Goal: Task Accomplishment & Management: Complete application form

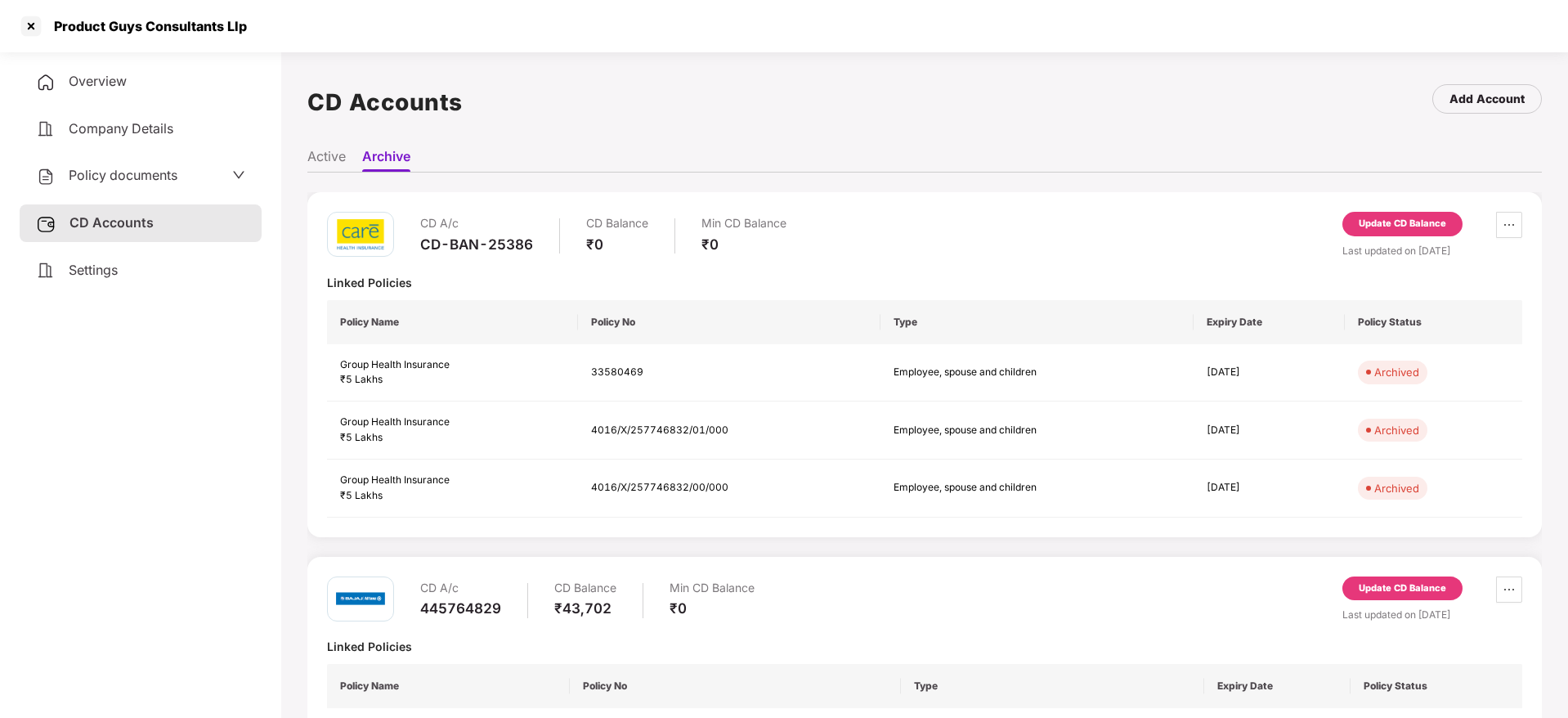
scroll to position [67, 0]
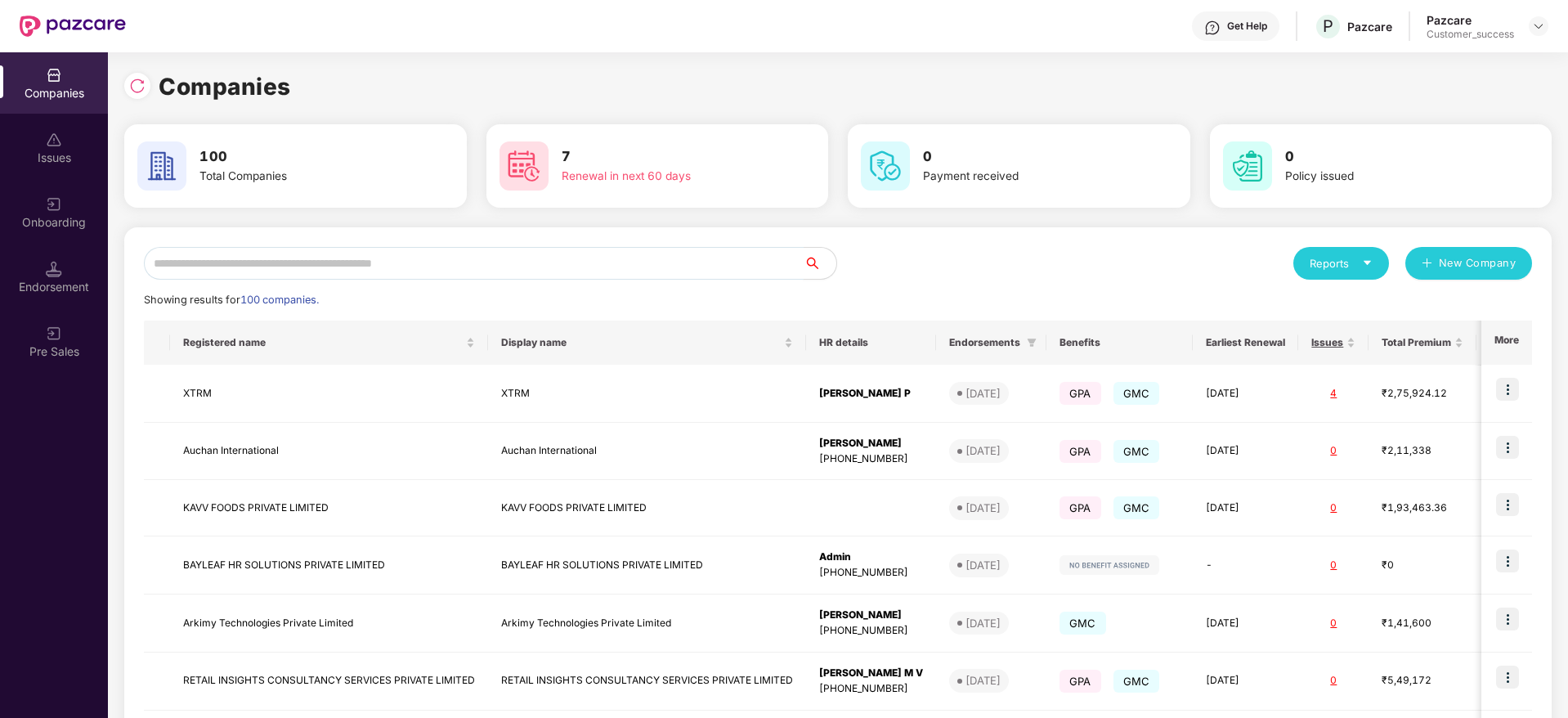
click at [308, 258] on input "text" at bounding box center [473, 263] width 660 height 32
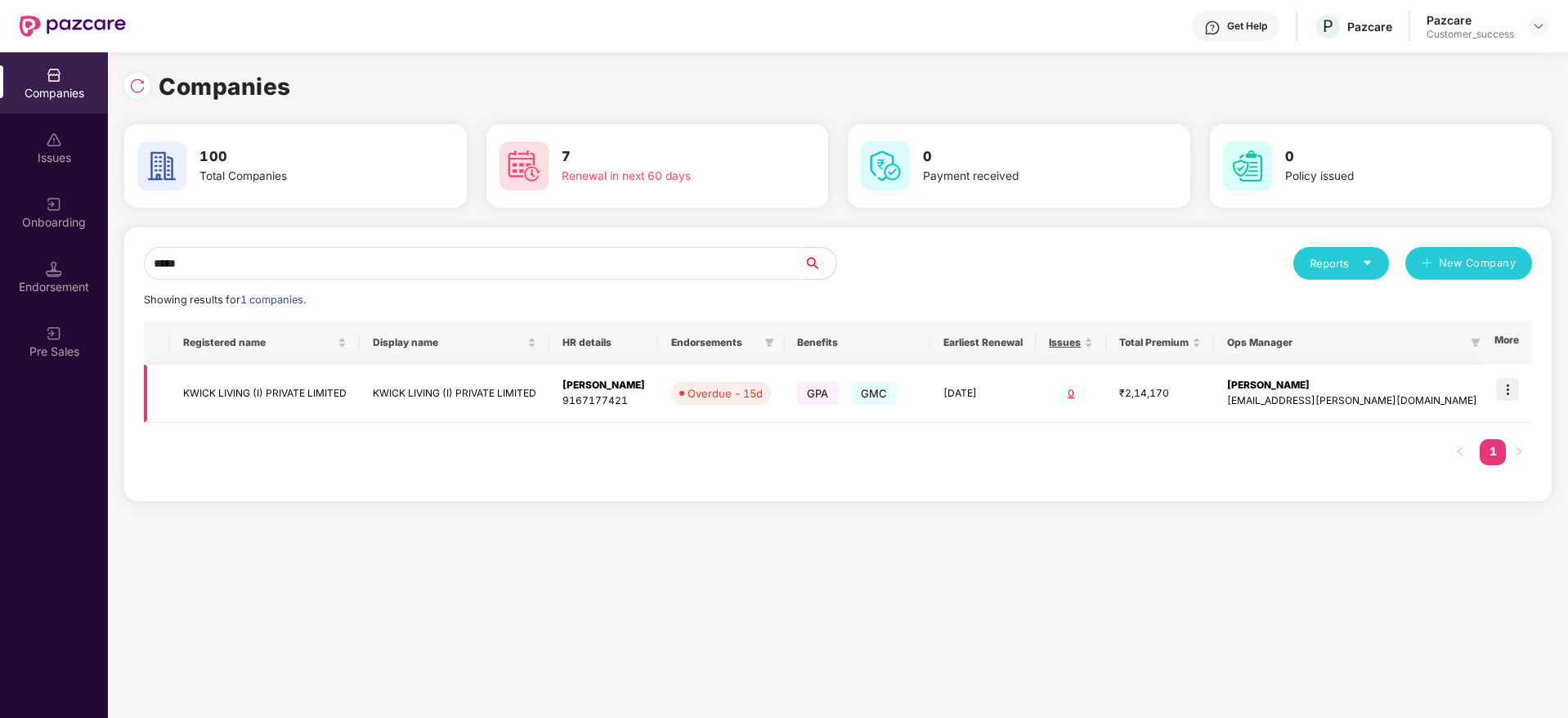
type input "*****"
click at [1519, 395] on img at bounding box center [1508, 389] width 23 height 23
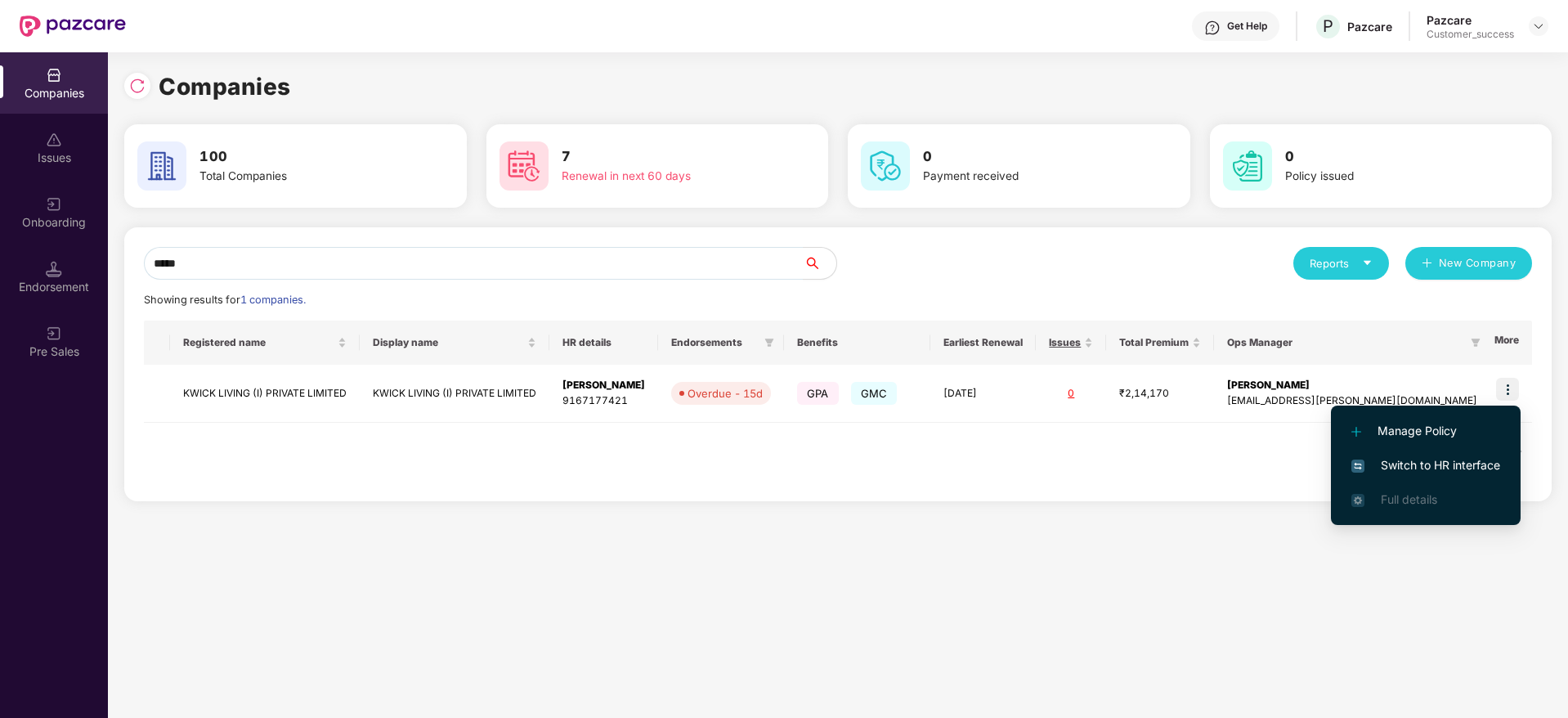
click at [1405, 452] on li "Switch to HR interface" at bounding box center [1425, 466] width 189 height 34
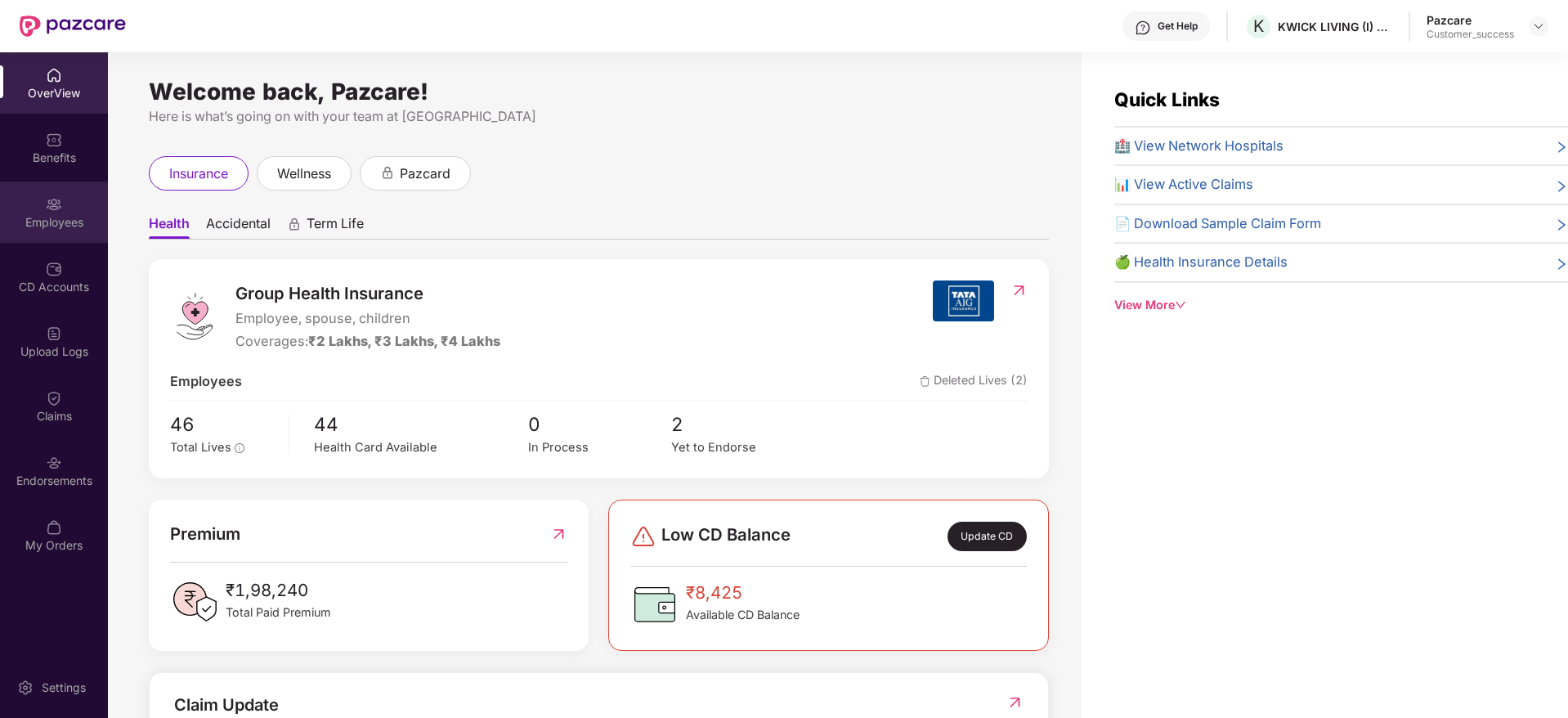
click at [76, 214] on div "Employees" at bounding box center [53, 222] width 108 height 16
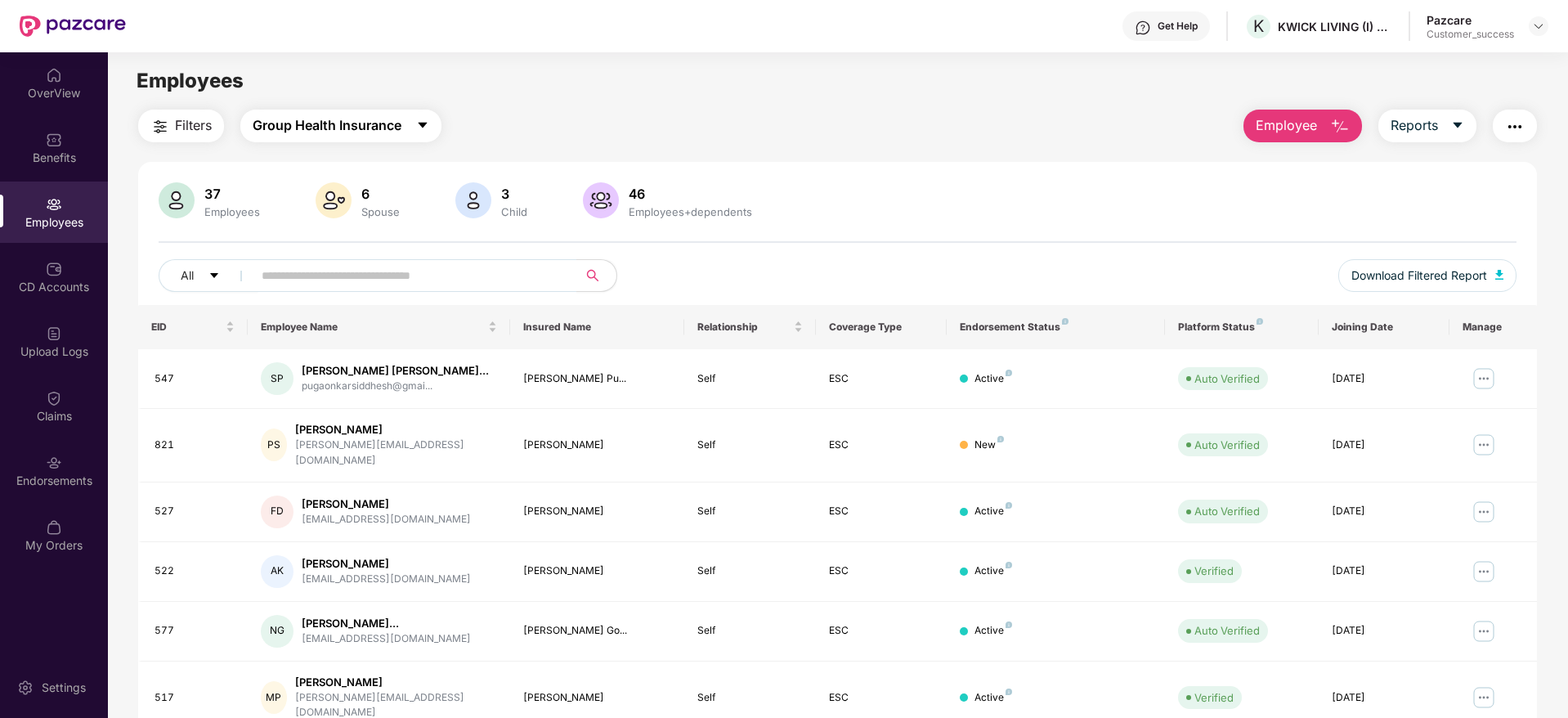
click at [386, 125] on span "Group Health Insurance" at bounding box center [327, 125] width 149 height 20
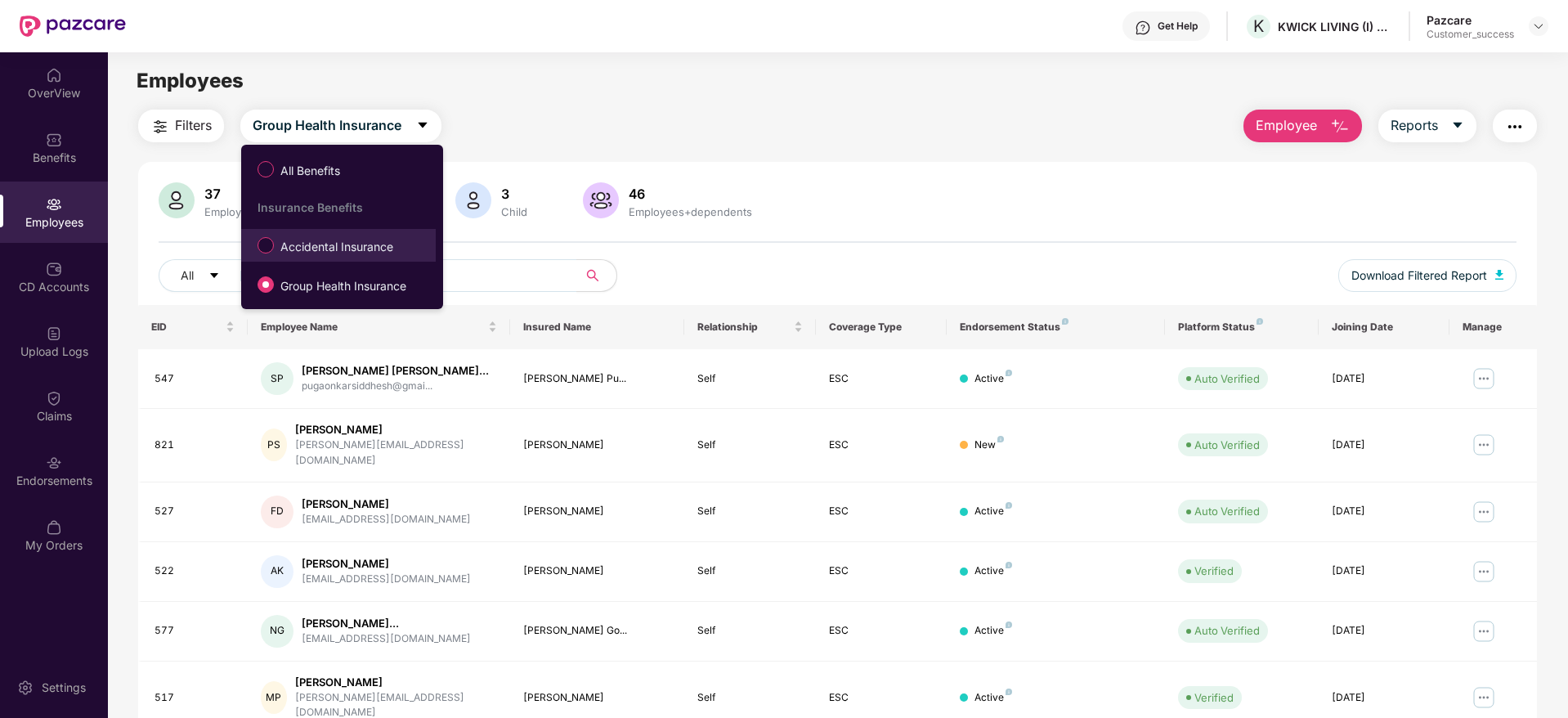
click at [350, 242] on span "Accidental Insurance" at bounding box center [337, 247] width 126 height 18
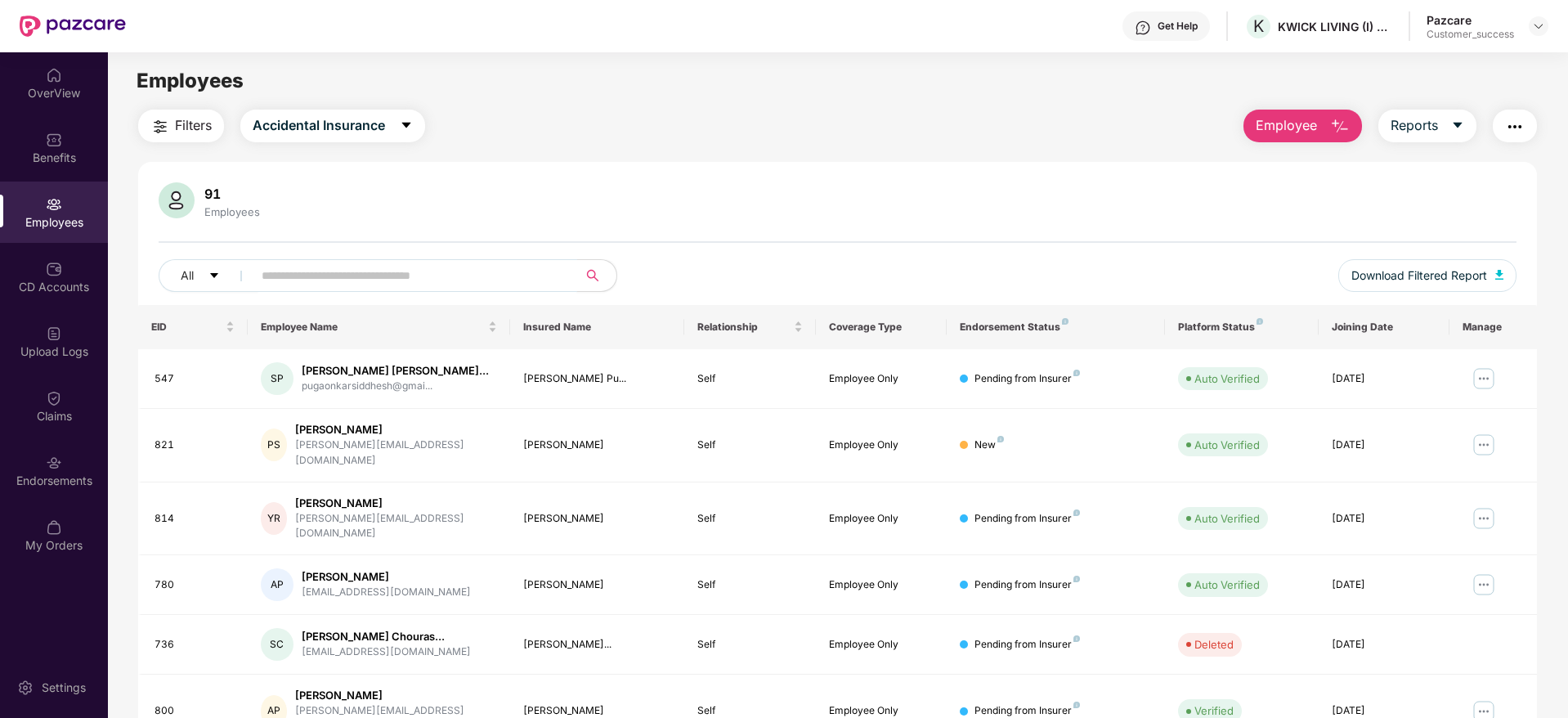
click at [341, 283] on input "text" at bounding box center [408, 276] width 293 height 25
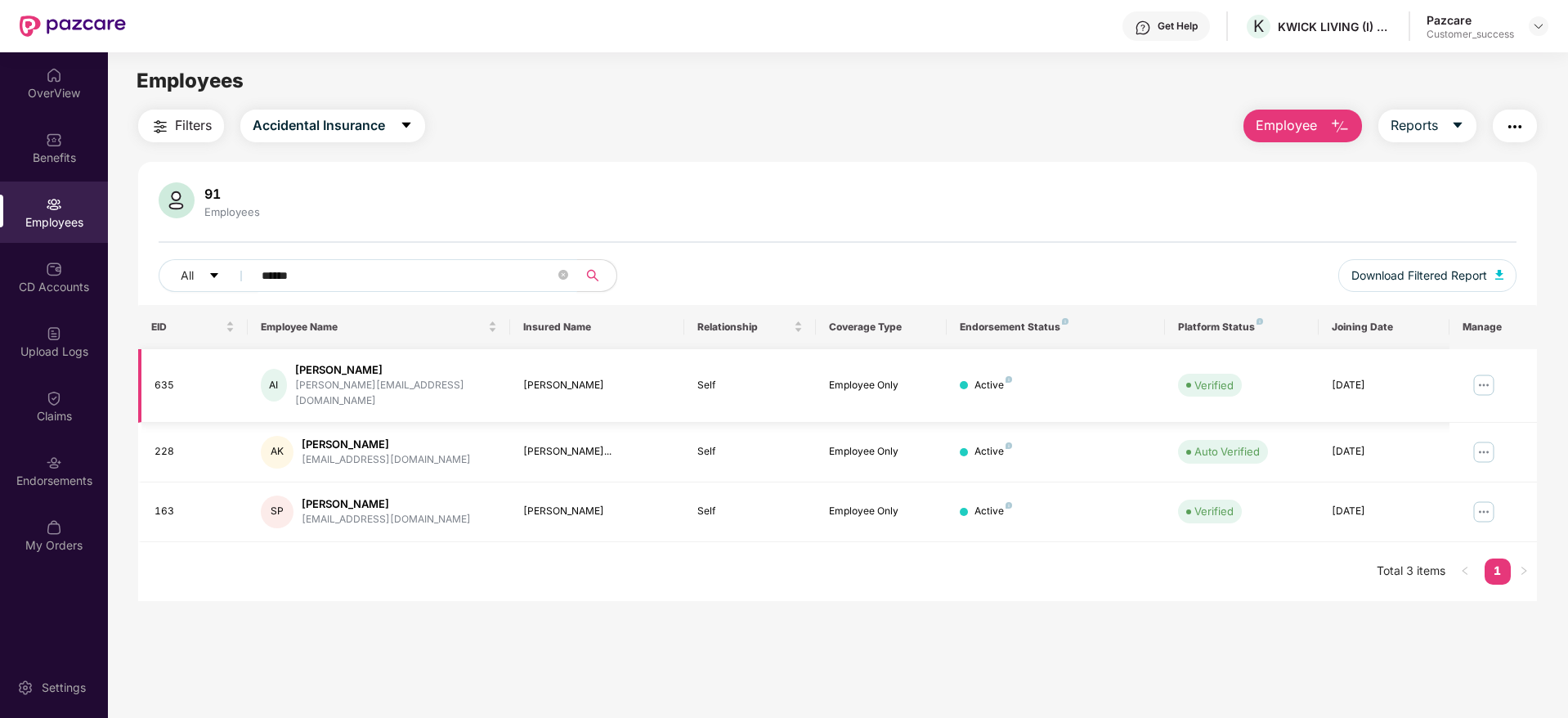
type input "*****"
click at [1475, 383] on img at bounding box center [1483, 385] width 26 height 26
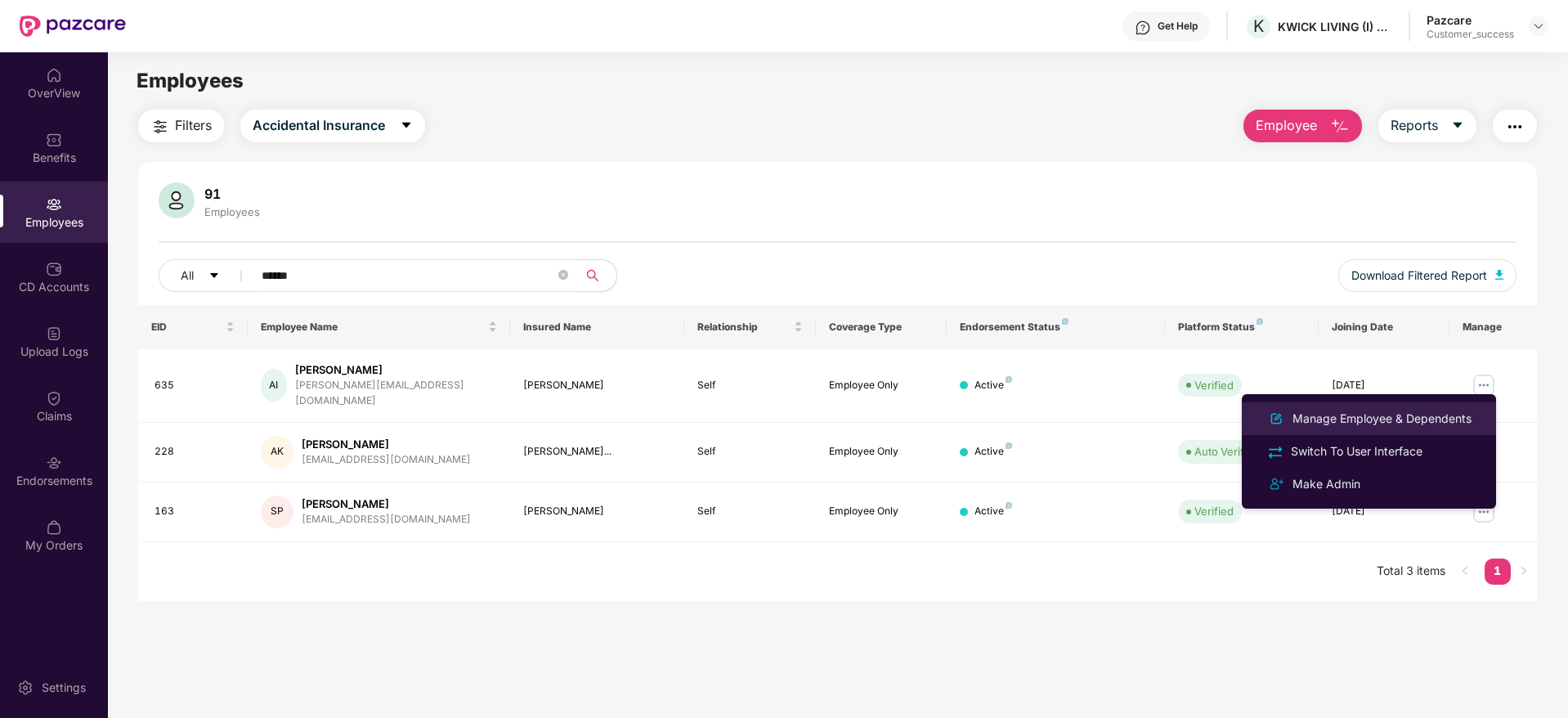
click at [1422, 405] on li "Manage Employee & Dependents" at bounding box center [1369, 419] width 254 height 32
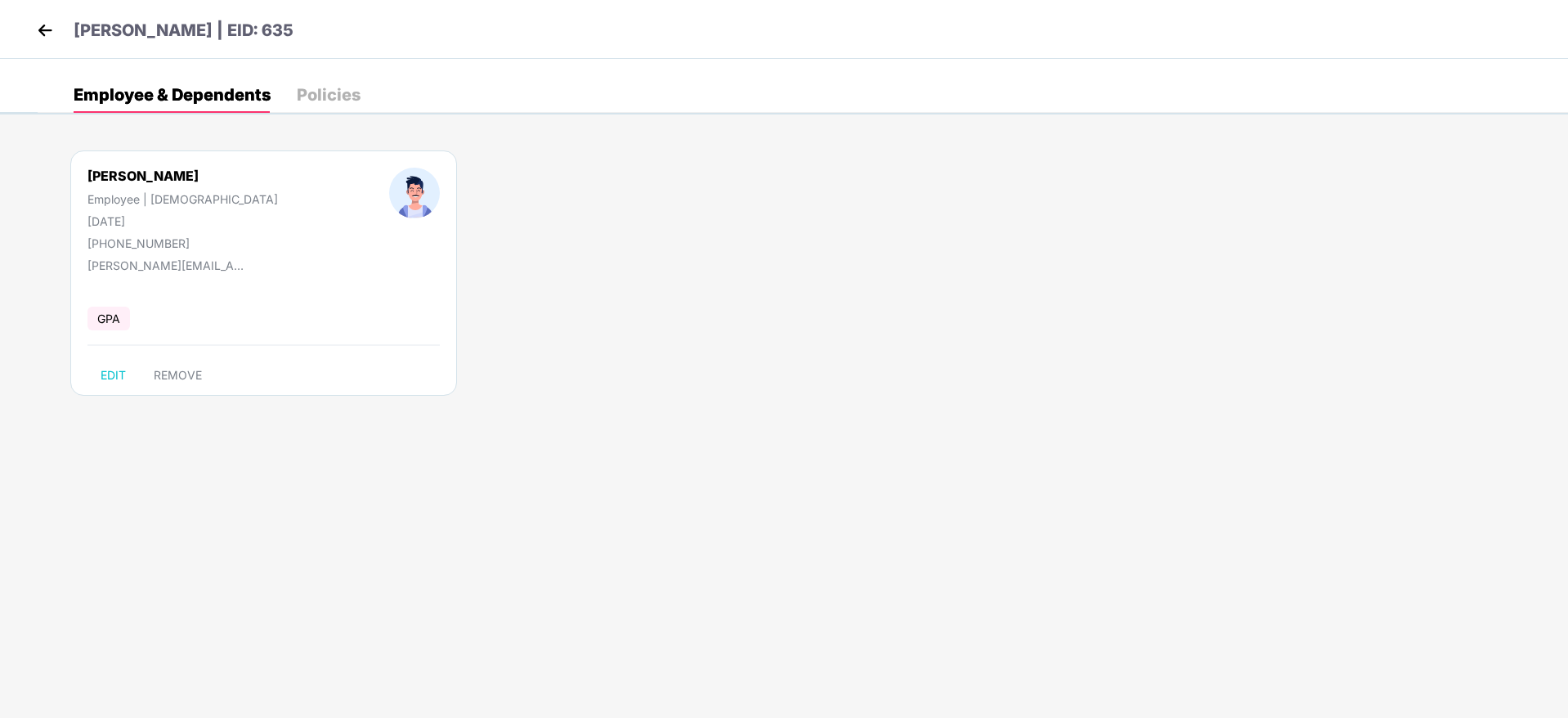
click at [138, 175] on div "[PERSON_NAME]" at bounding box center [183, 175] width 190 height 16
copy div "[PERSON_NAME]"
click at [223, 29] on p "[PERSON_NAME] | EID: 635" at bounding box center [183, 30] width 220 height 26
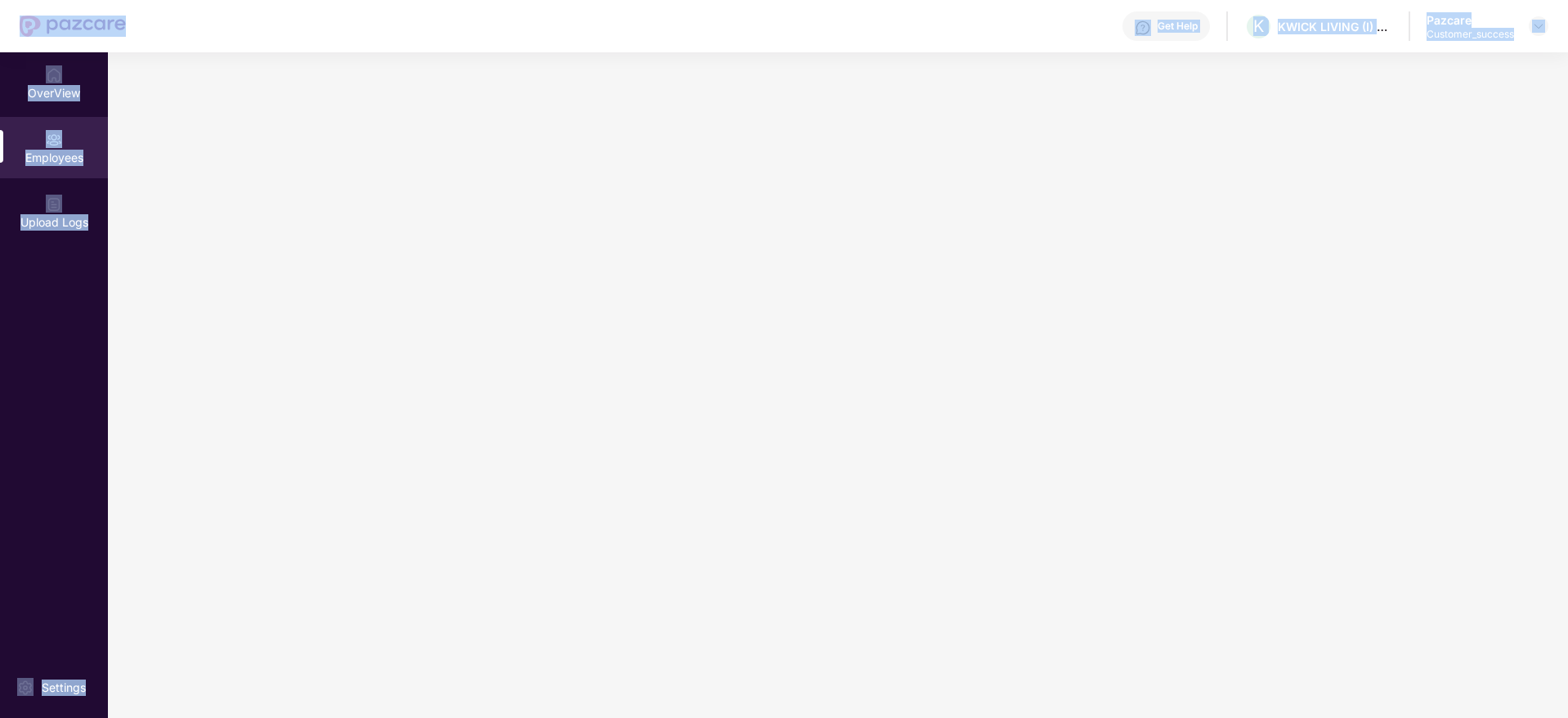
click at [223, 29] on div "Get Help [PERSON_NAME] LIVING (I) PRIVATE LIMITED Pazcare Customer_success" at bounding box center [837, 26] width 1422 height 52
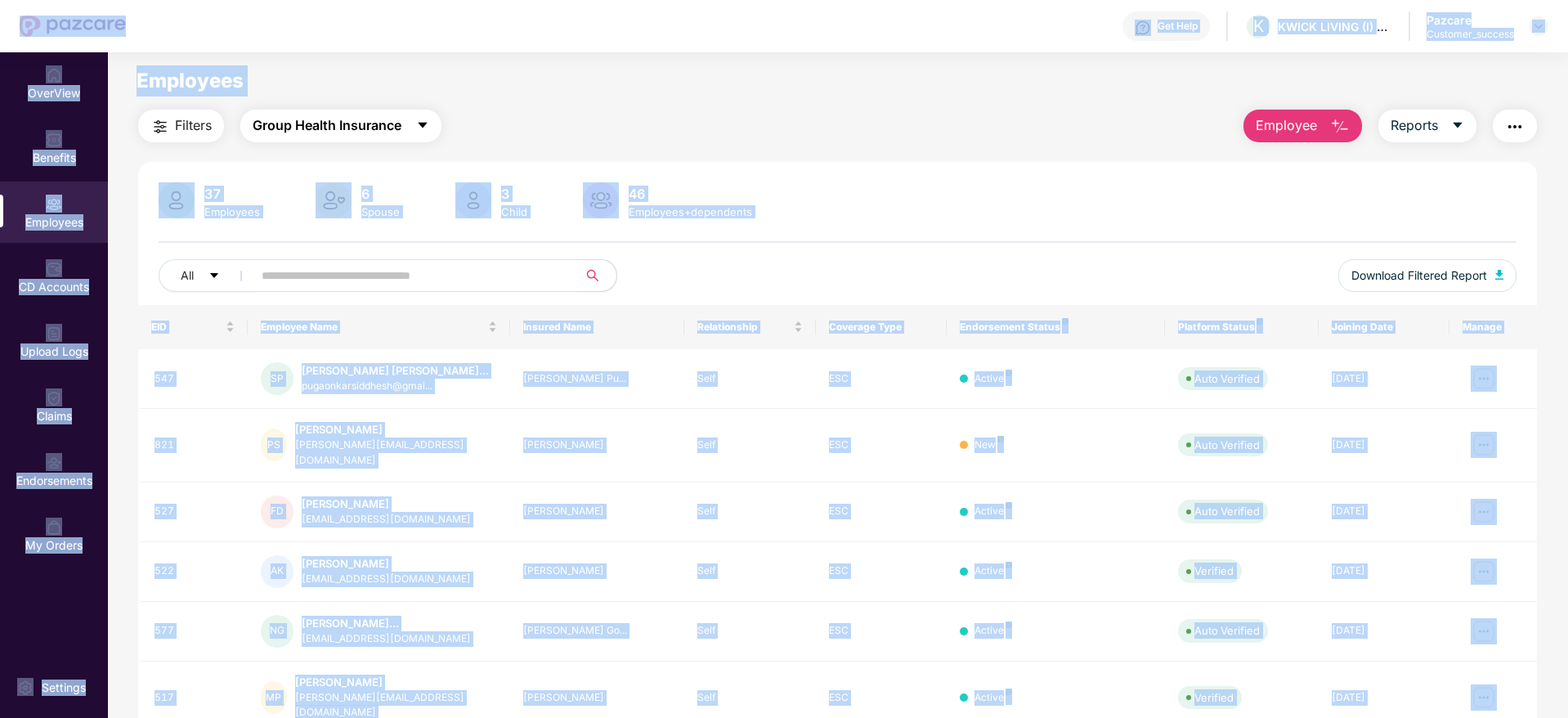
click at [401, 122] on span "Group Health Insurance" at bounding box center [327, 125] width 149 height 20
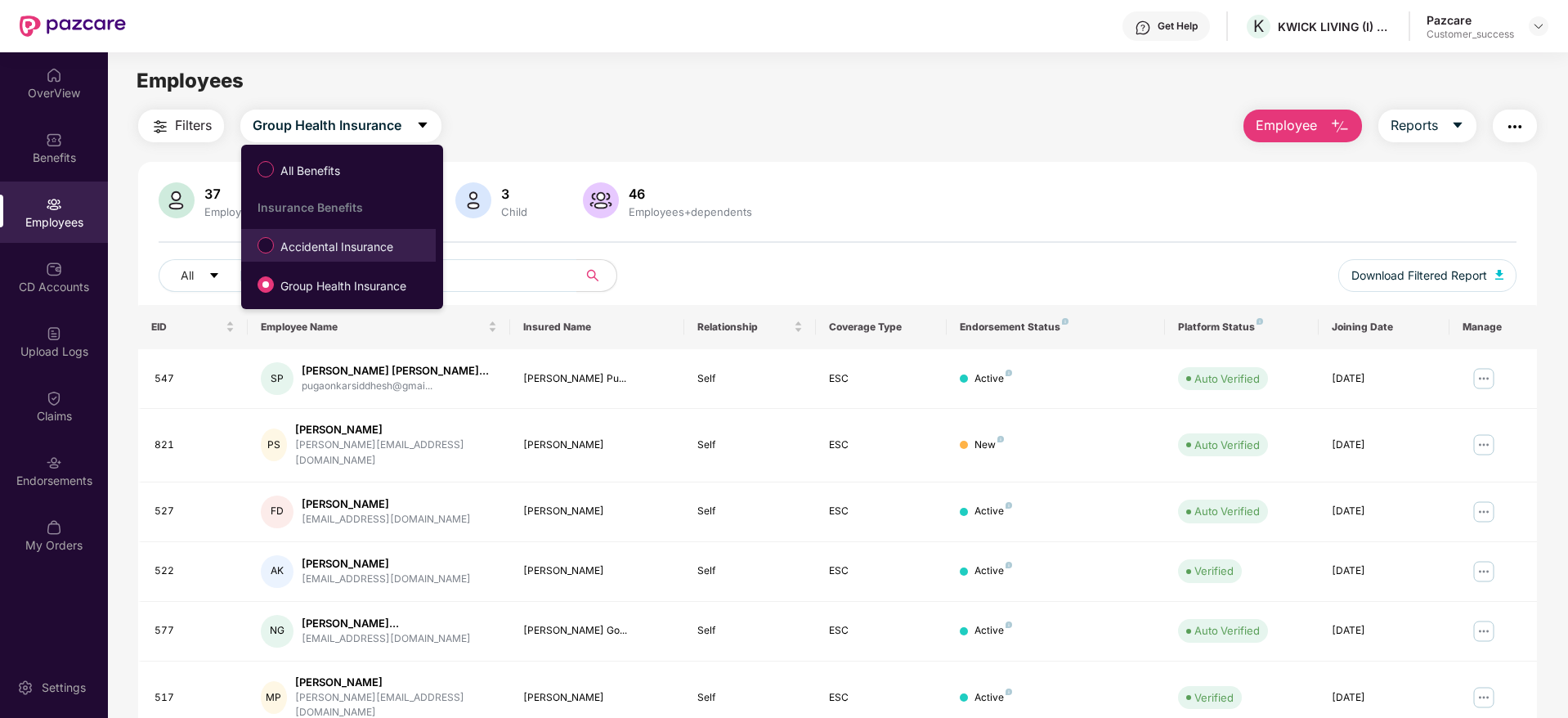
click at [371, 244] on span "Accidental Insurance" at bounding box center [337, 247] width 126 height 18
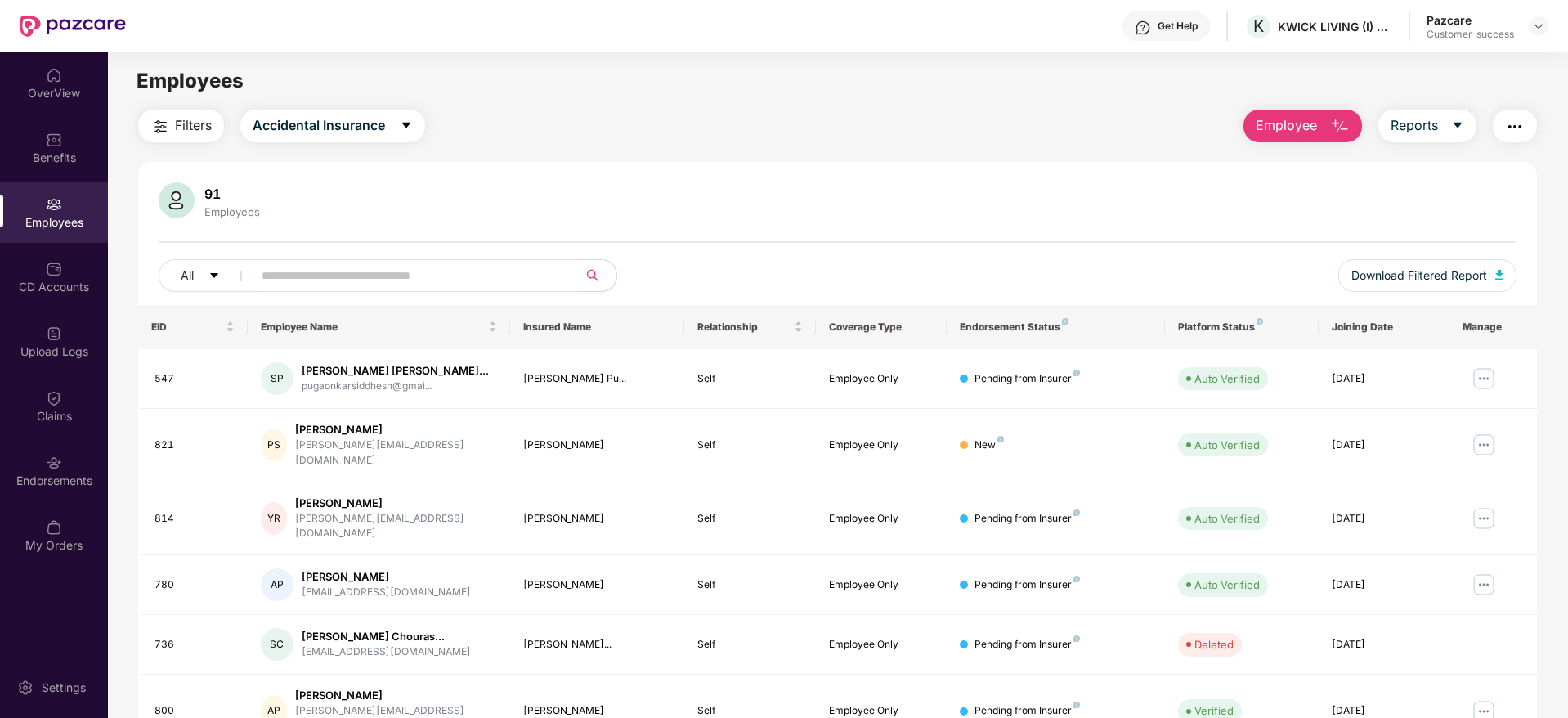
click at [365, 284] on input "text" at bounding box center [408, 276] width 293 height 25
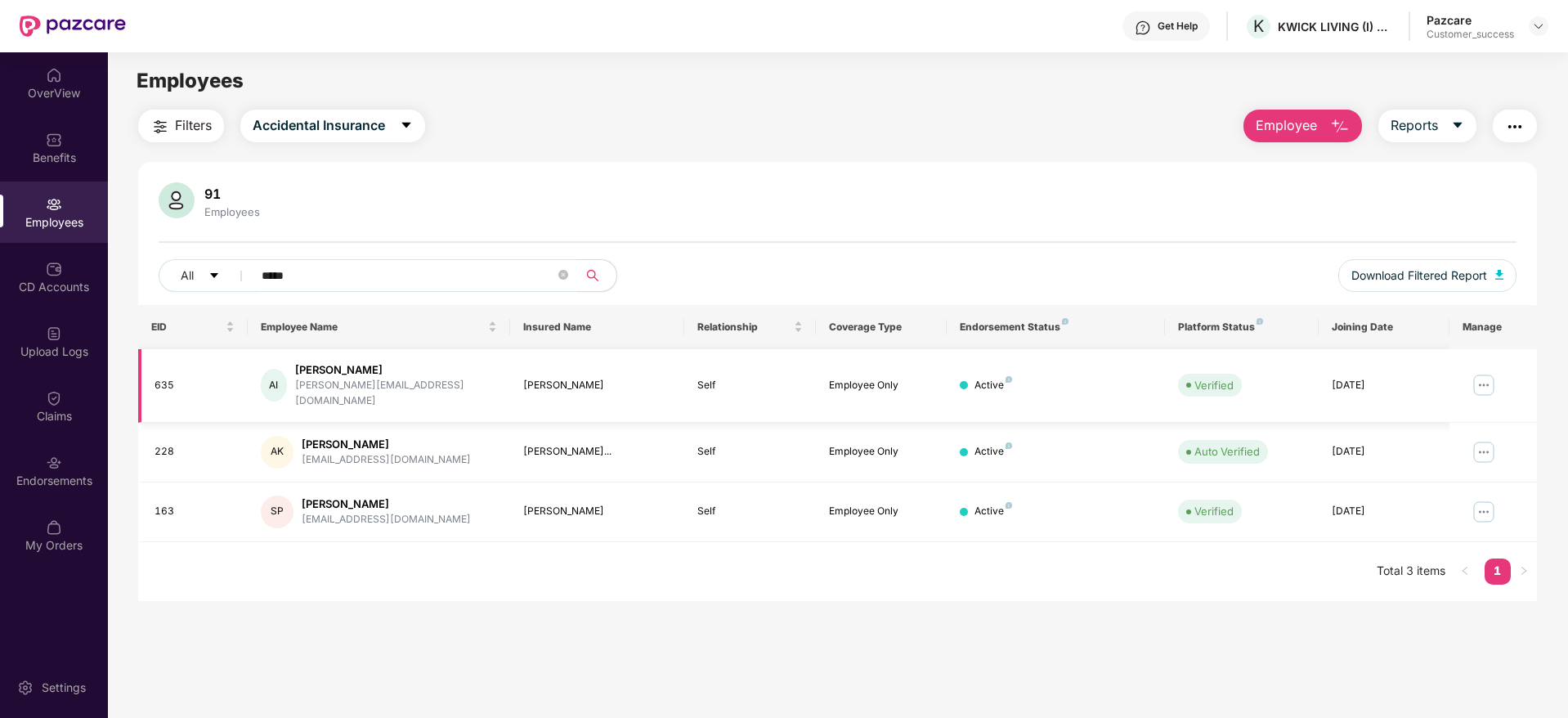
type input "*****"
click at [1476, 374] on img at bounding box center [1483, 385] width 26 height 26
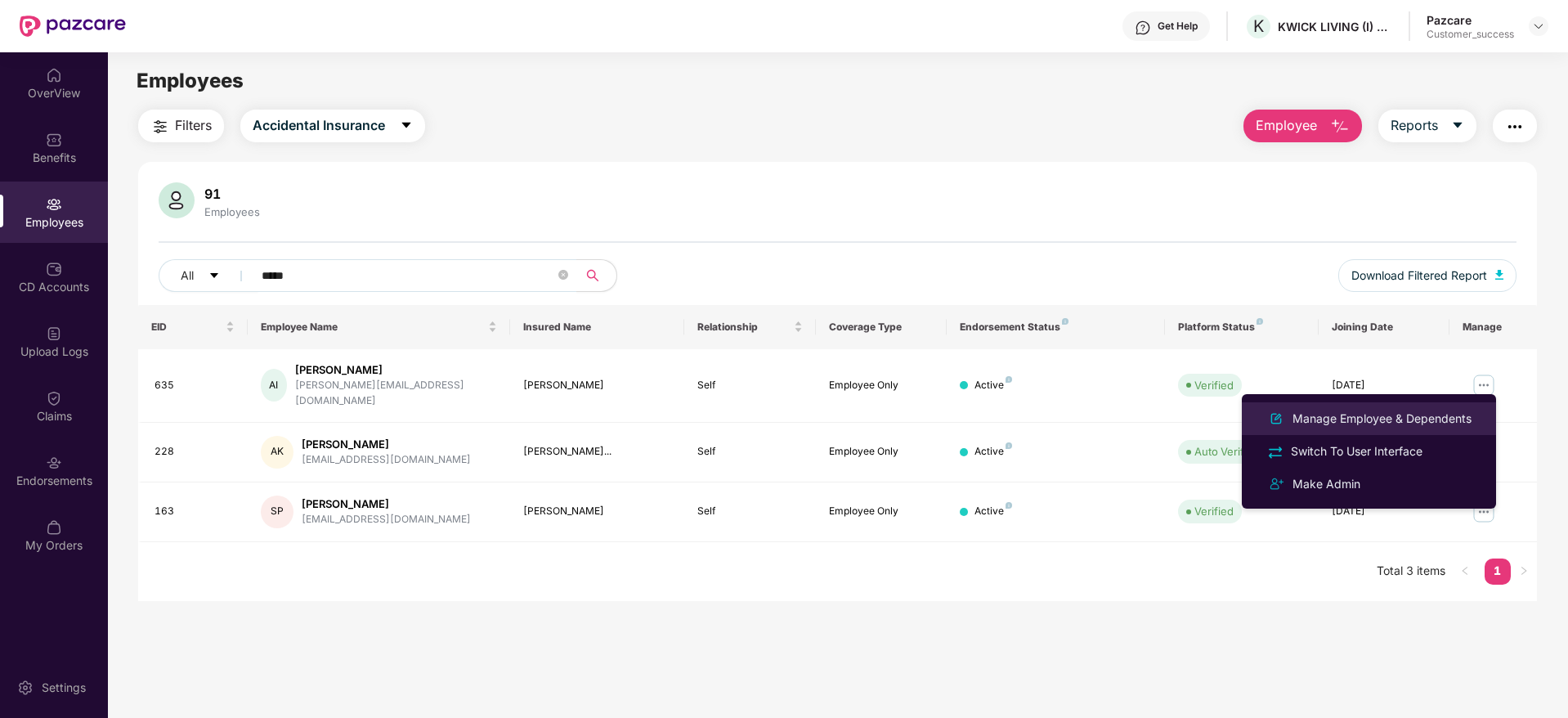
click at [1361, 423] on div "Manage Employee & Dependents" at bounding box center [1381, 418] width 186 height 18
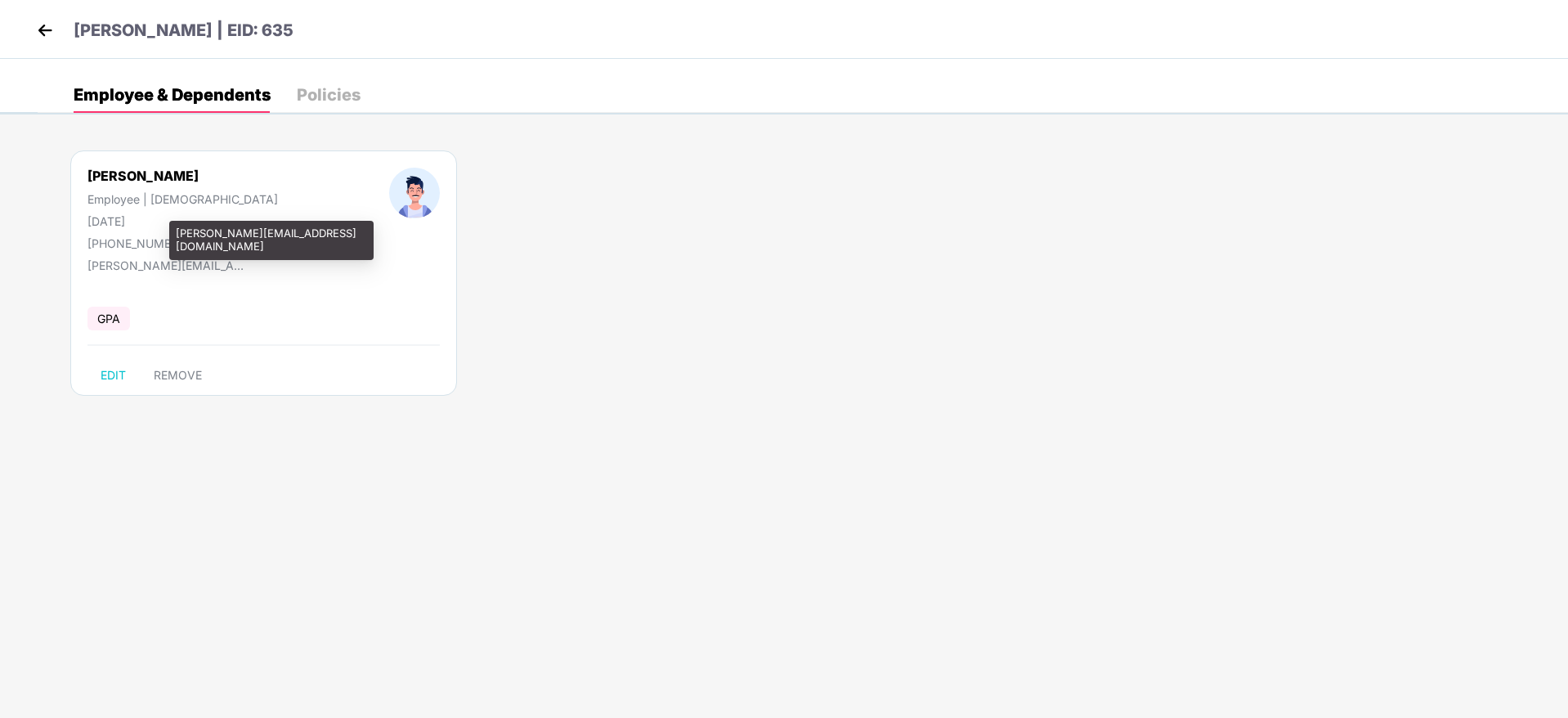
click at [130, 269] on div "[PERSON_NAME][EMAIL_ADDRESS][DOMAIN_NAME]" at bounding box center [169, 265] width 164 height 14
drag, startPoint x: 89, startPoint y: 262, endPoint x: 206, endPoint y: 254, distance: 117.3
click at [206, 254] on div "[PERSON_NAME][EMAIL_ADDRESS][DOMAIN_NAME]" at bounding box center [169, 261] width 164 height 22
copy div "[PERSON_NAME][EMAIL_ADDRESS][DOMAIN_NAME]"
drag, startPoint x: 105, startPoint y: 240, endPoint x: 183, endPoint y: 241, distance: 78.0
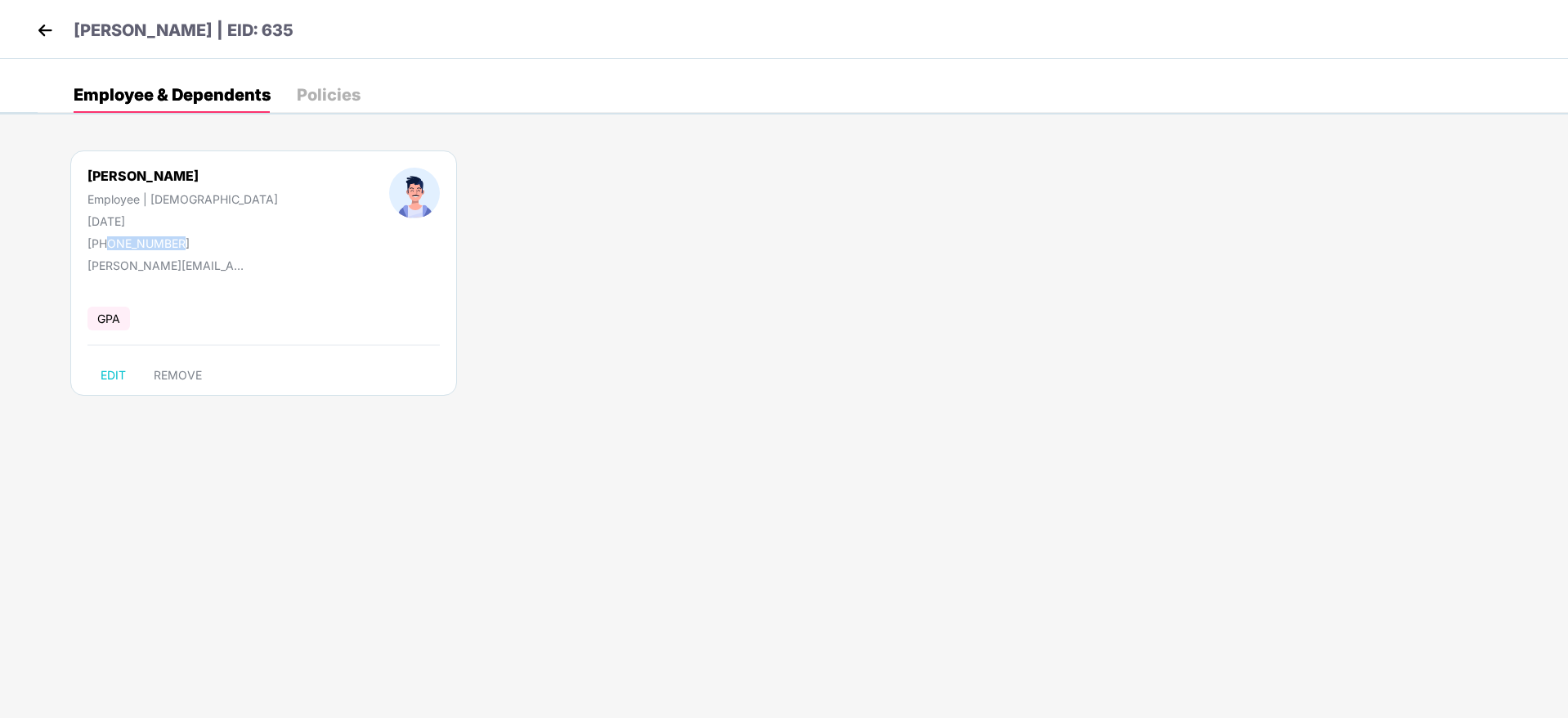
click at [183, 241] on div "[PERSON_NAME] Employee | [DEMOGRAPHIC_DATA] [DATE] [PHONE_NUMBER]" at bounding box center [182, 209] width 302 height 83
copy div "9920373791"
drag, startPoint x: 151, startPoint y: 223, endPoint x: 84, endPoint y: 223, distance: 67.0
click at [84, 223] on div "[PERSON_NAME] Employee | [DEMOGRAPHIC_DATA] [DATE] [PHONE_NUMBER]" at bounding box center [182, 209] width 302 height 83
copy div "[DATE]"
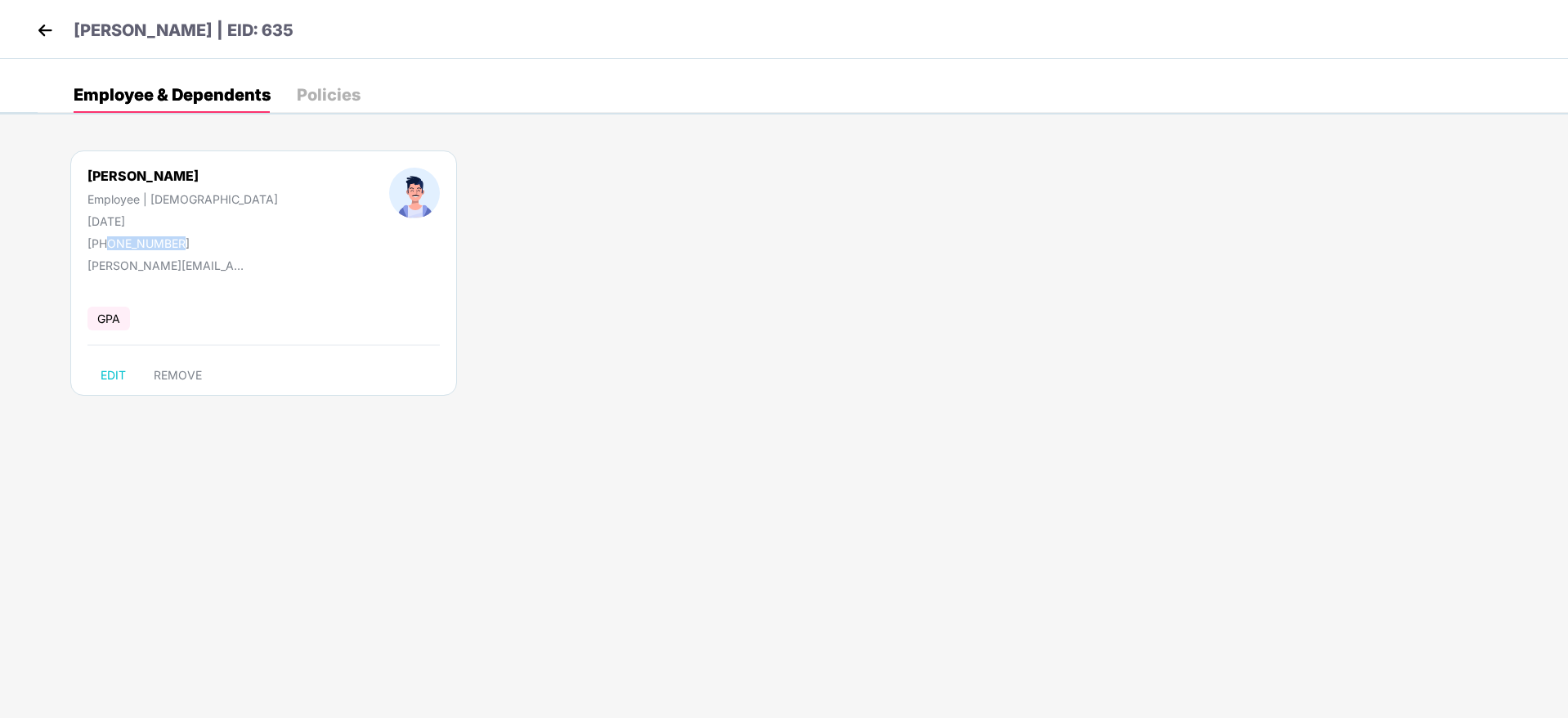
click at [56, 29] on img at bounding box center [45, 30] width 25 height 25
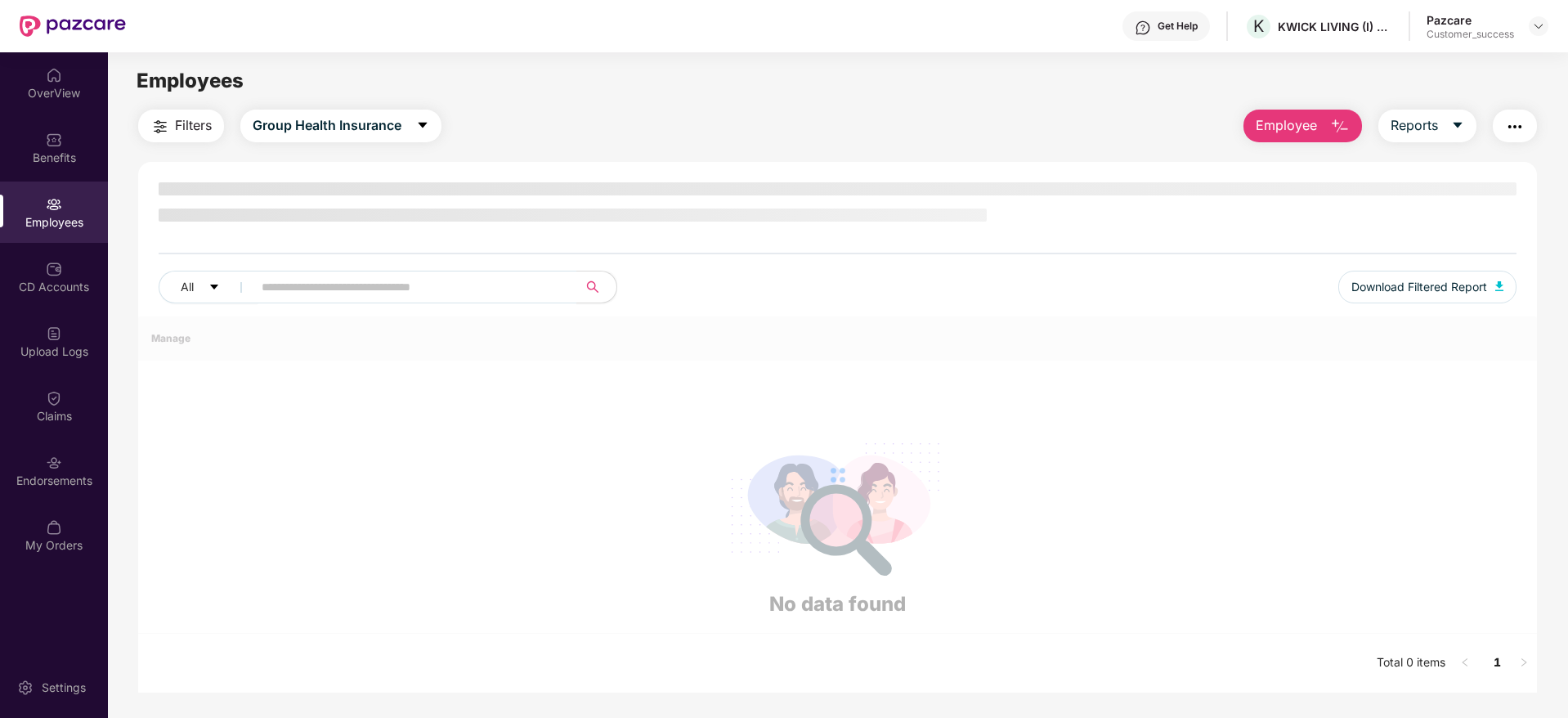
click at [44, 37] on div at bounding box center [73, 26] width 107 height 52
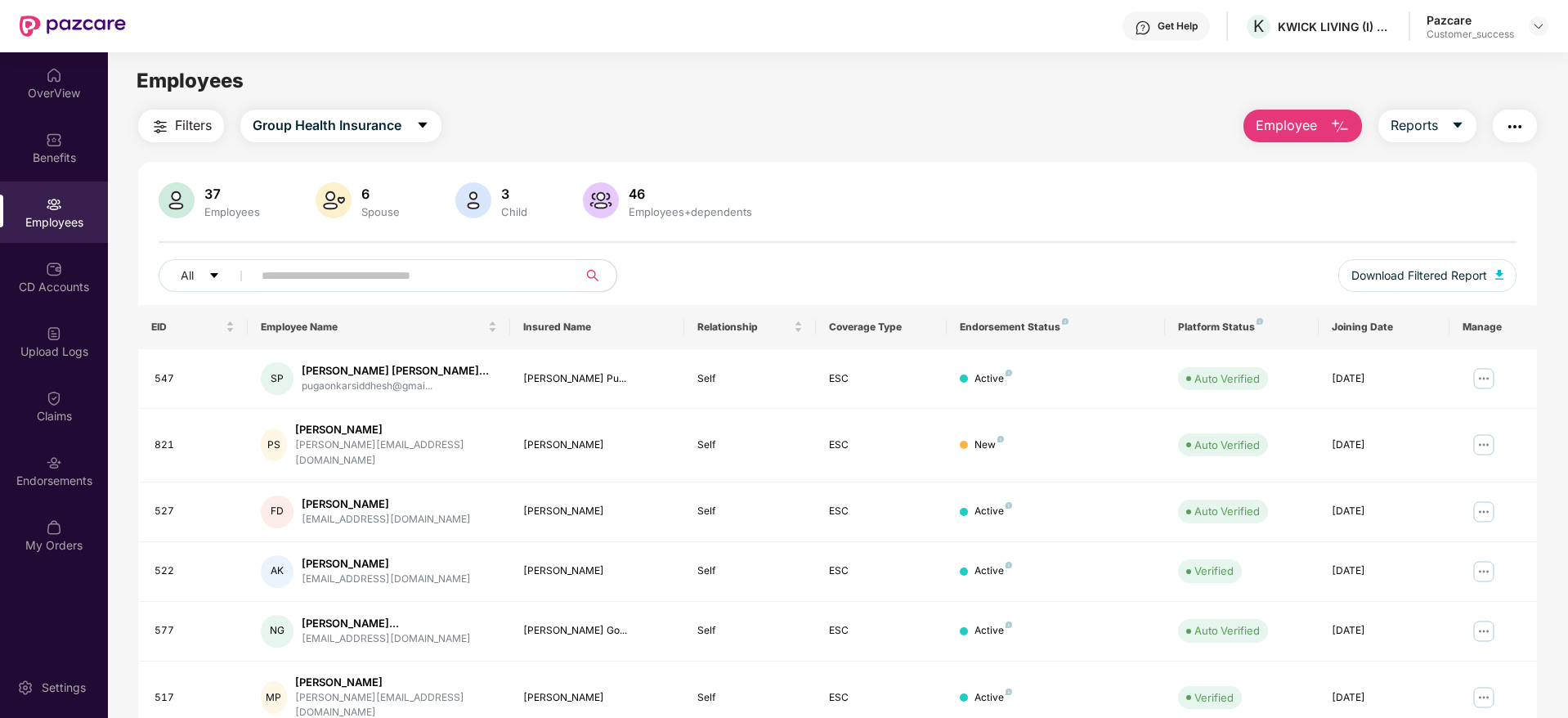
click at [1319, 127] on button "Employee" at bounding box center [1302, 126] width 119 height 32
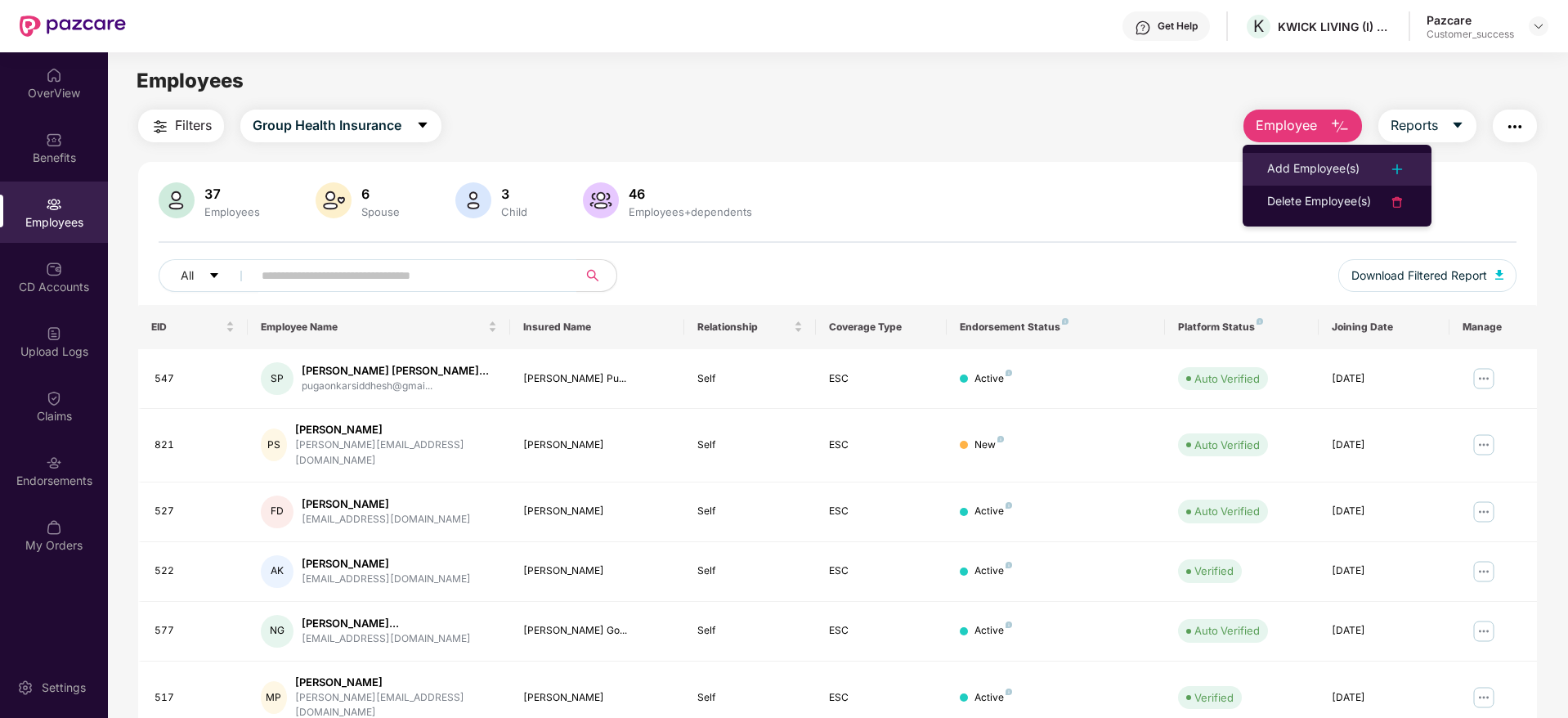
click at [1316, 160] on div "Add Employee(s)" at bounding box center [1313, 169] width 92 height 20
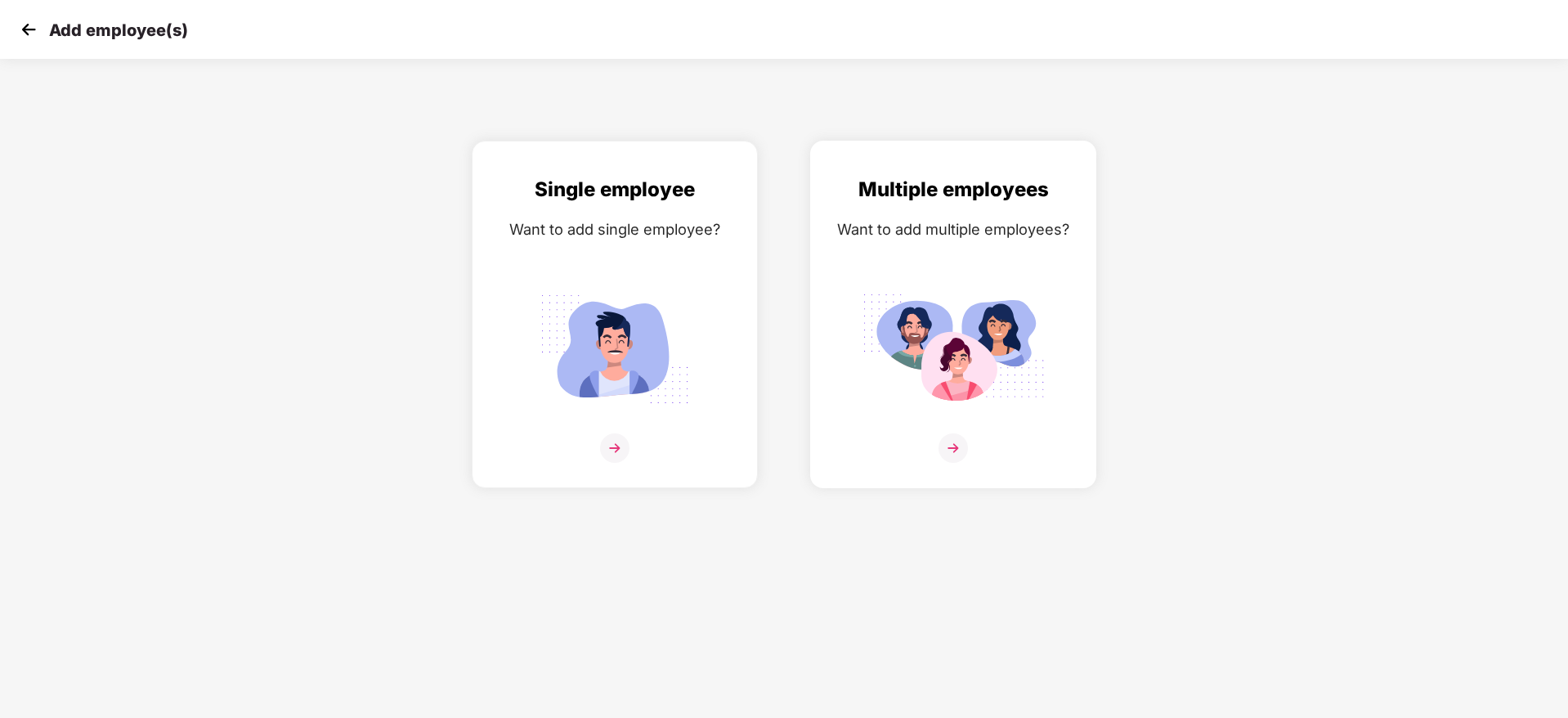
click at [953, 439] on img at bounding box center [953, 448] width 30 height 30
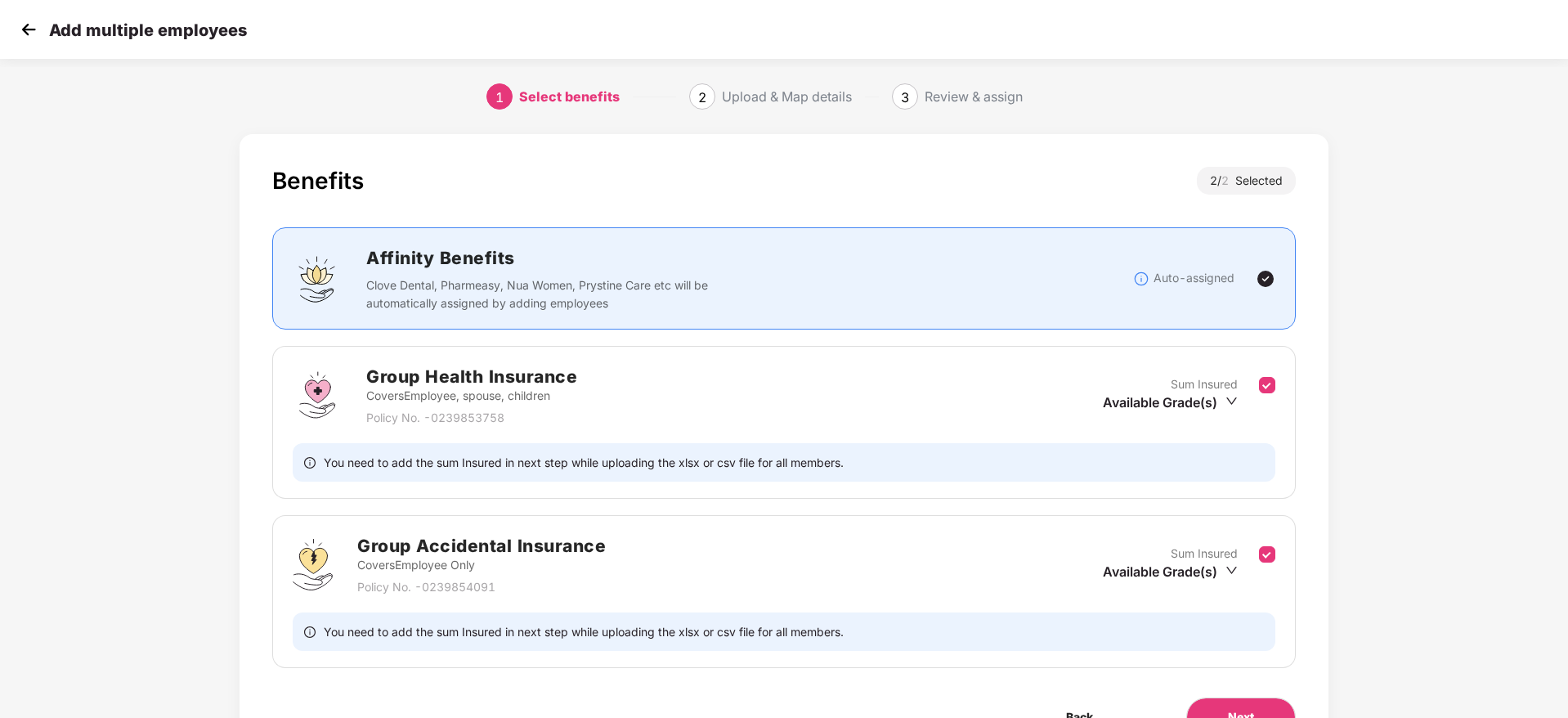
scroll to position [92, 0]
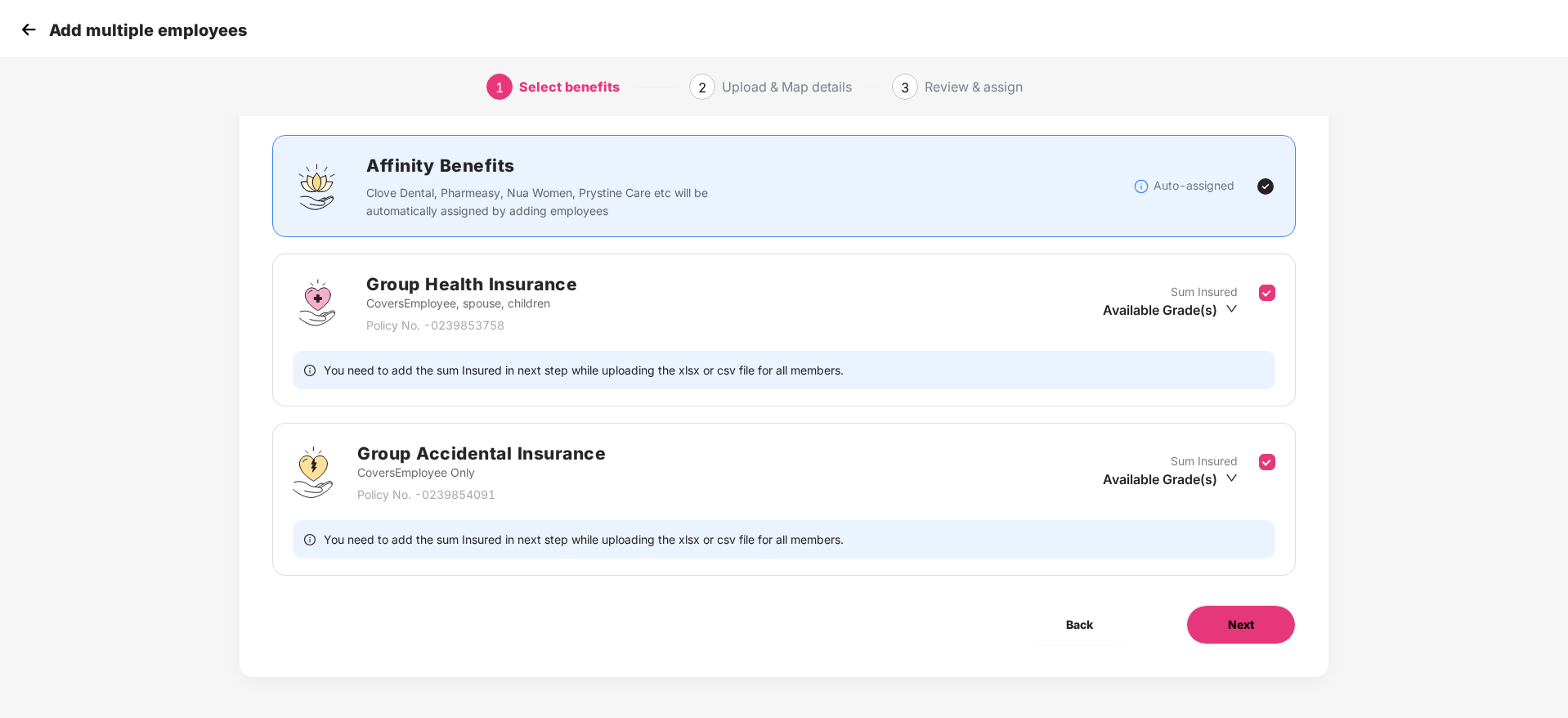
click at [1233, 628] on span "Next" at bounding box center [1241, 625] width 26 height 18
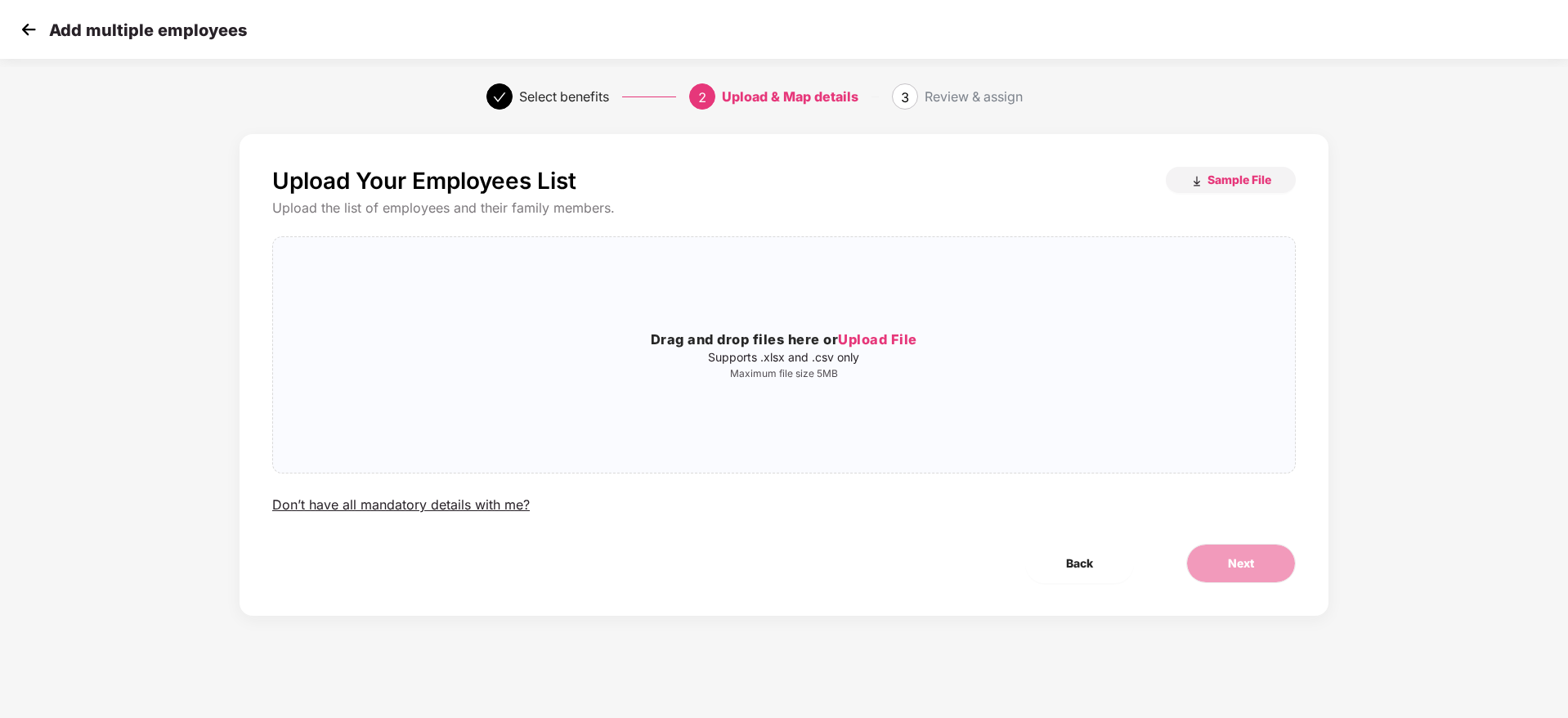
scroll to position [0, 0]
click at [1197, 176] on img "button" at bounding box center [1198, 182] width 13 height 13
click at [16, 33] on img at bounding box center [29, 30] width 25 height 25
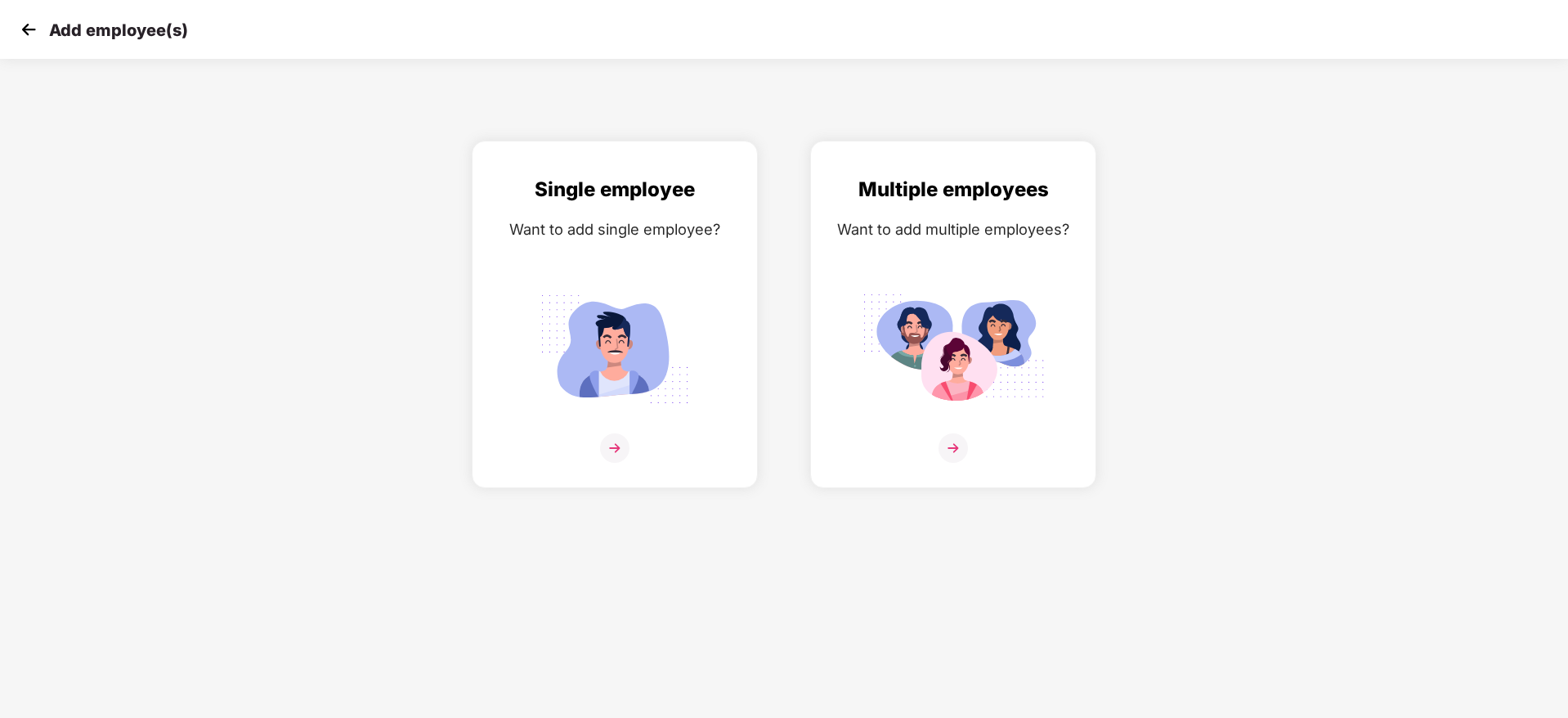
drag, startPoint x: 42, startPoint y: 41, endPoint x: 21, endPoint y: 35, distance: 21.8
click at [21, 35] on div "Add employee(s)" at bounding box center [102, 30] width 171 height 24
click at [21, 35] on img at bounding box center [29, 30] width 25 height 25
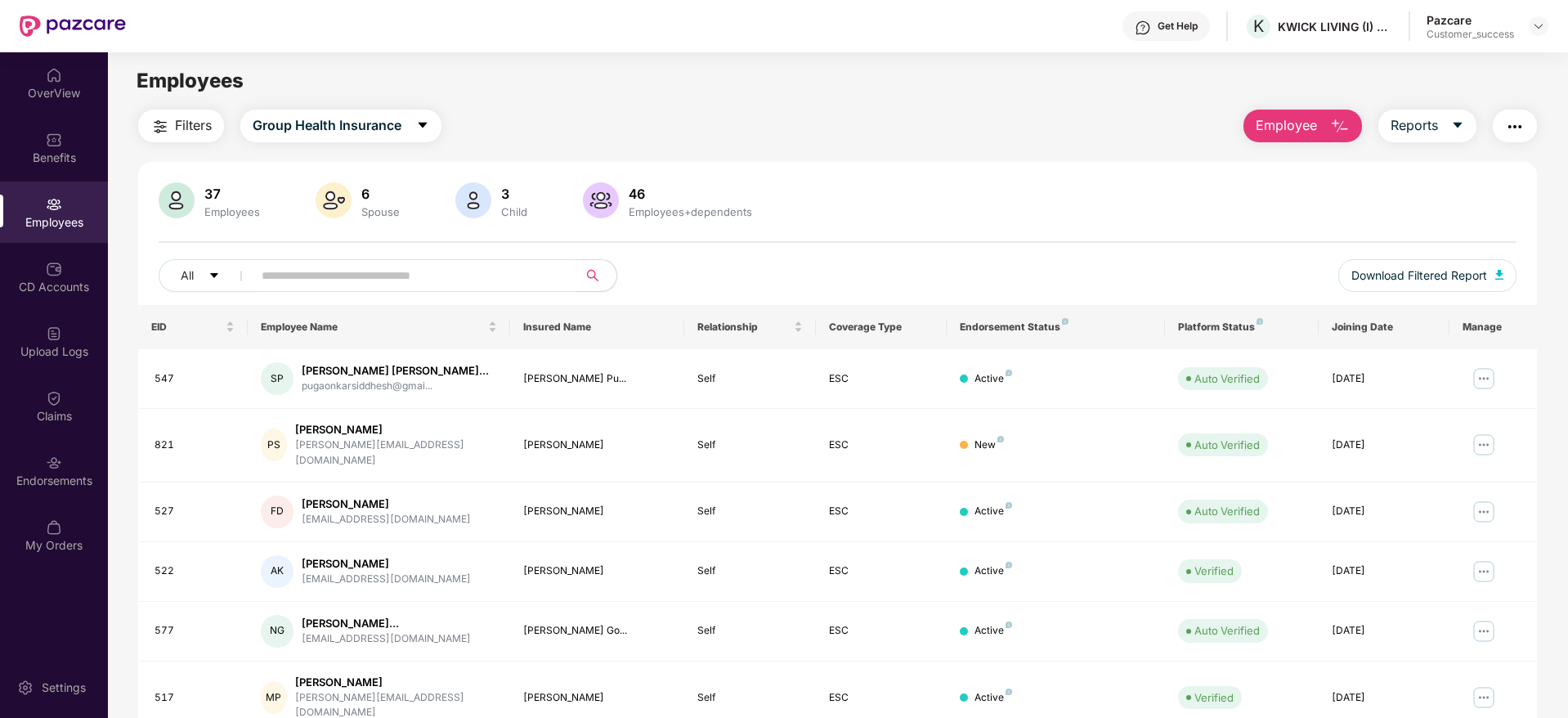
click at [1288, 130] on span "Employee" at bounding box center [1286, 125] width 61 height 20
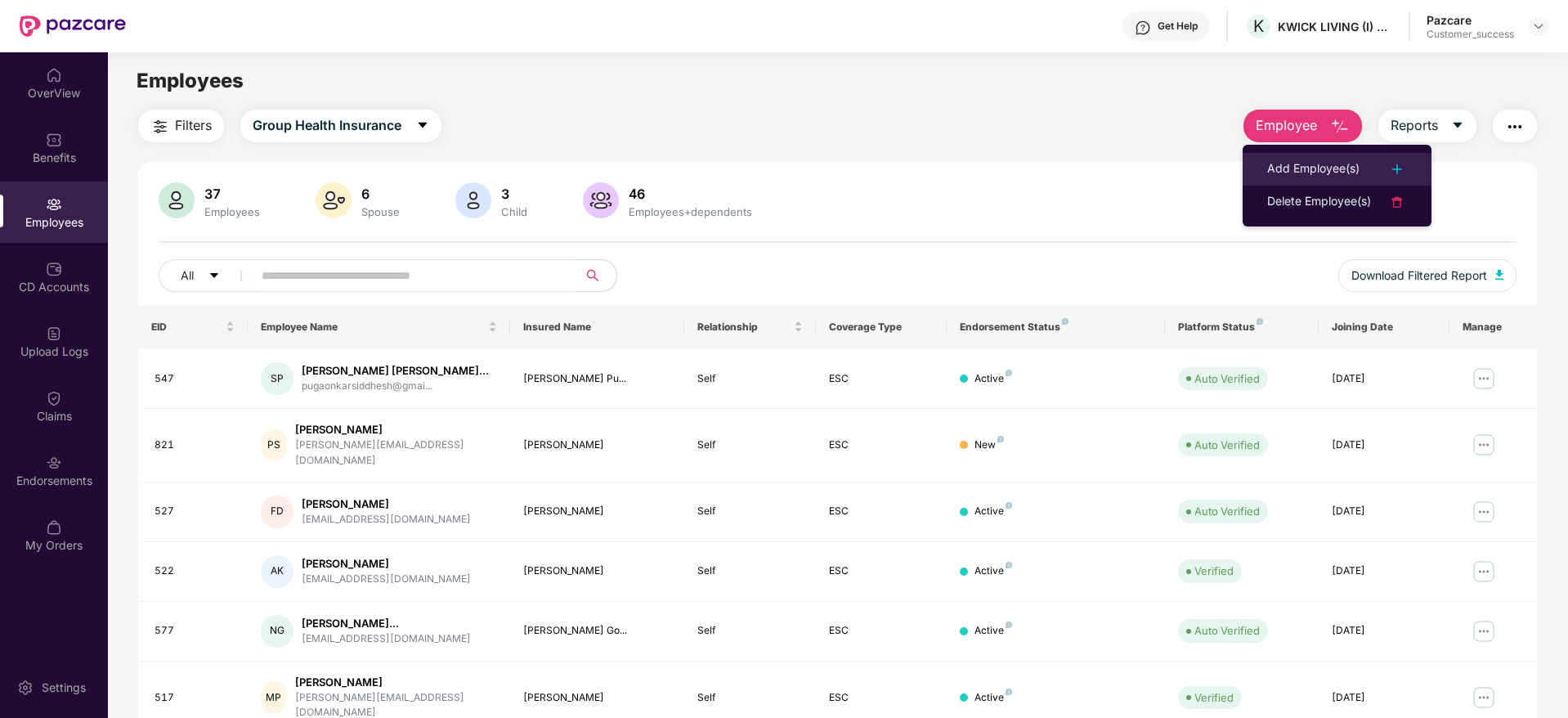
click at [1282, 175] on div "Add Employee(s)" at bounding box center [1313, 169] width 92 height 20
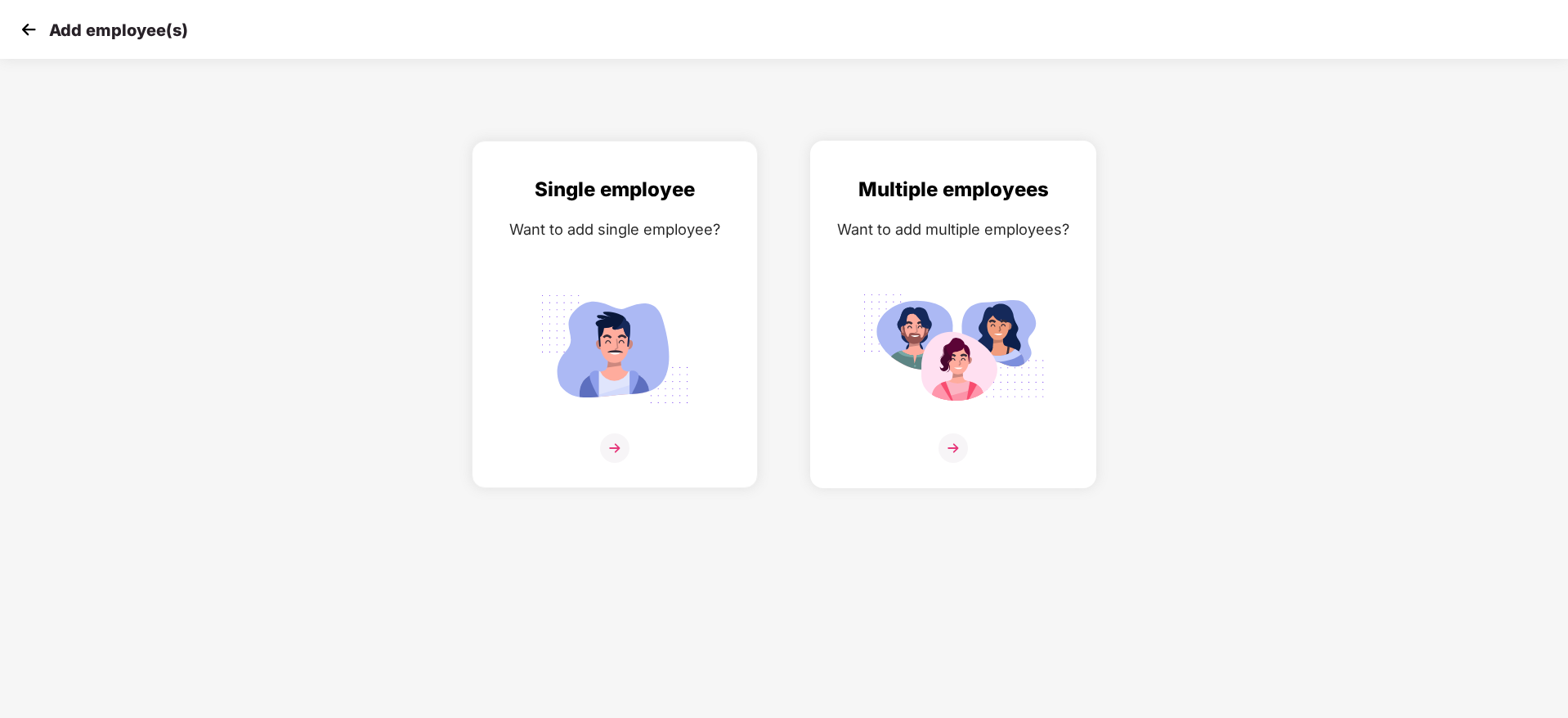
click at [958, 440] on img at bounding box center [953, 448] width 30 height 30
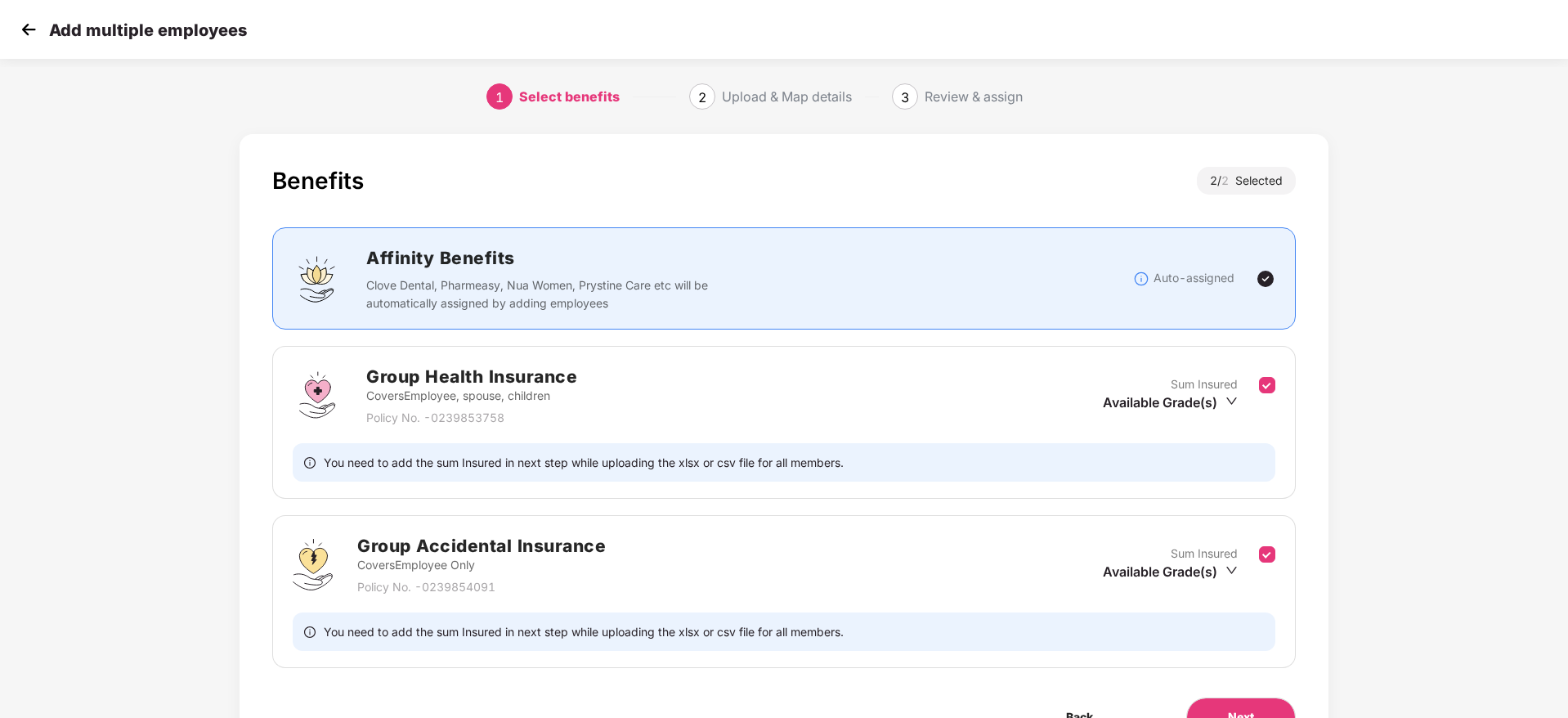
scroll to position [92, 0]
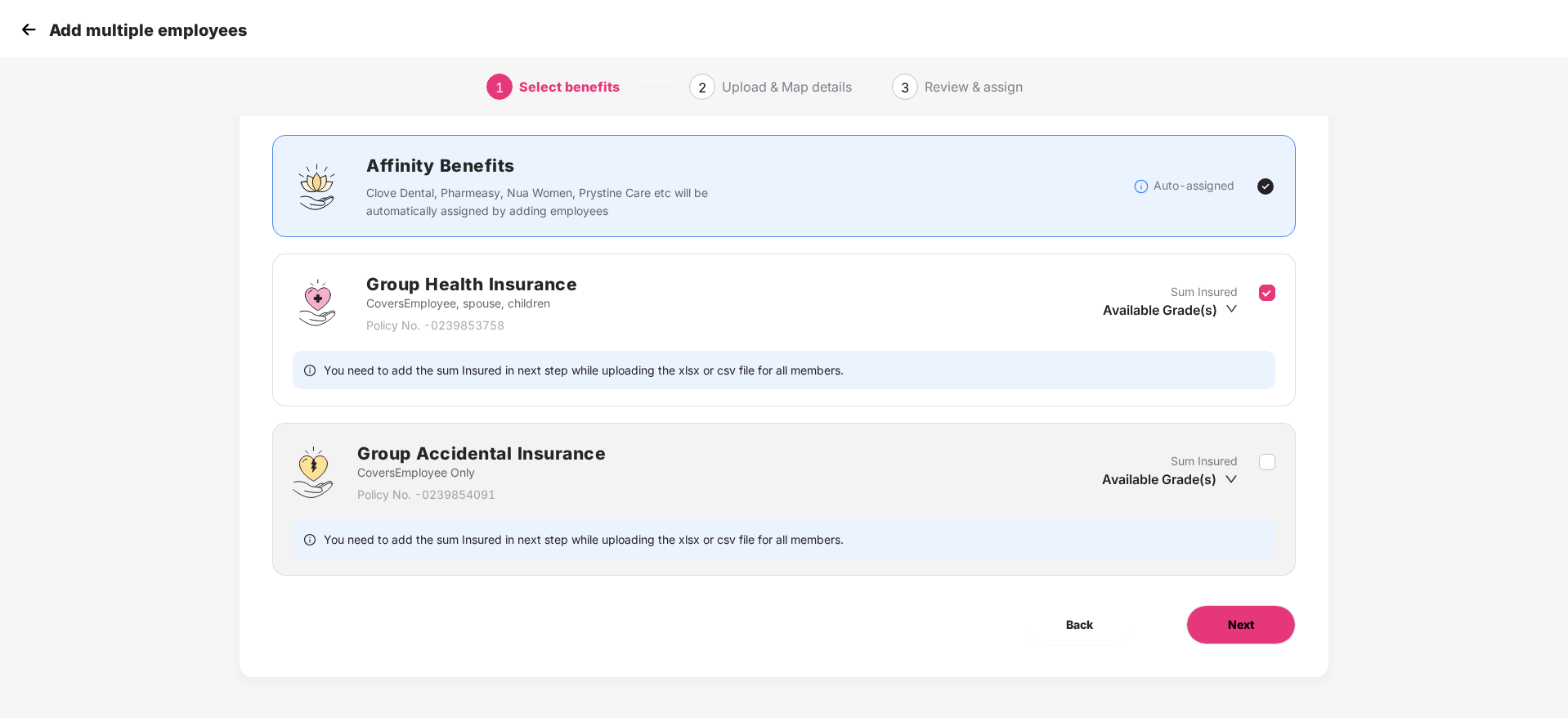
click at [1225, 631] on button "Next" at bounding box center [1241, 625] width 109 height 39
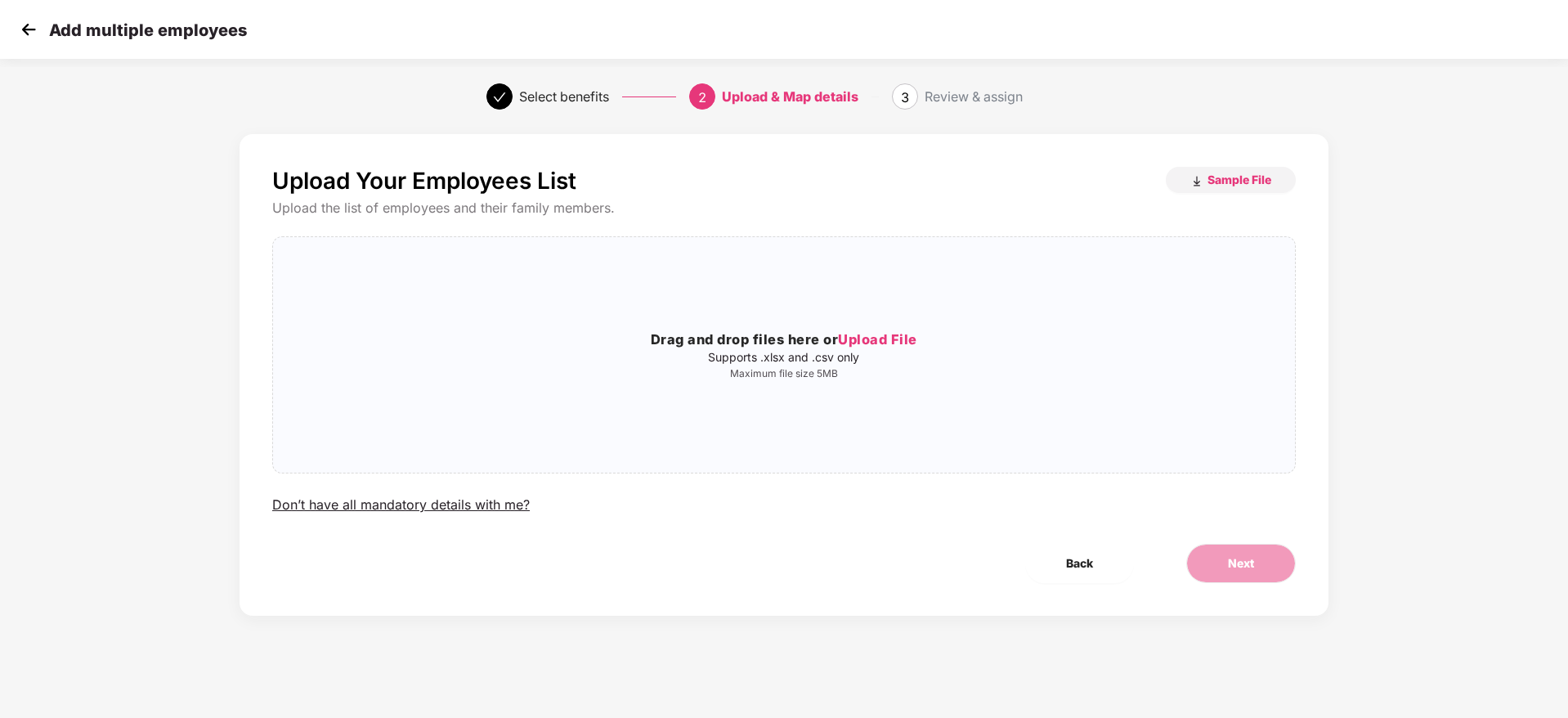
scroll to position [0, 0]
click at [887, 345] on span "Upload File" at bounding box center [877, 339] width 79 height 16
click at [1228, 554] on span "Next" at bounding box center [1241, 563] width 26 height 18
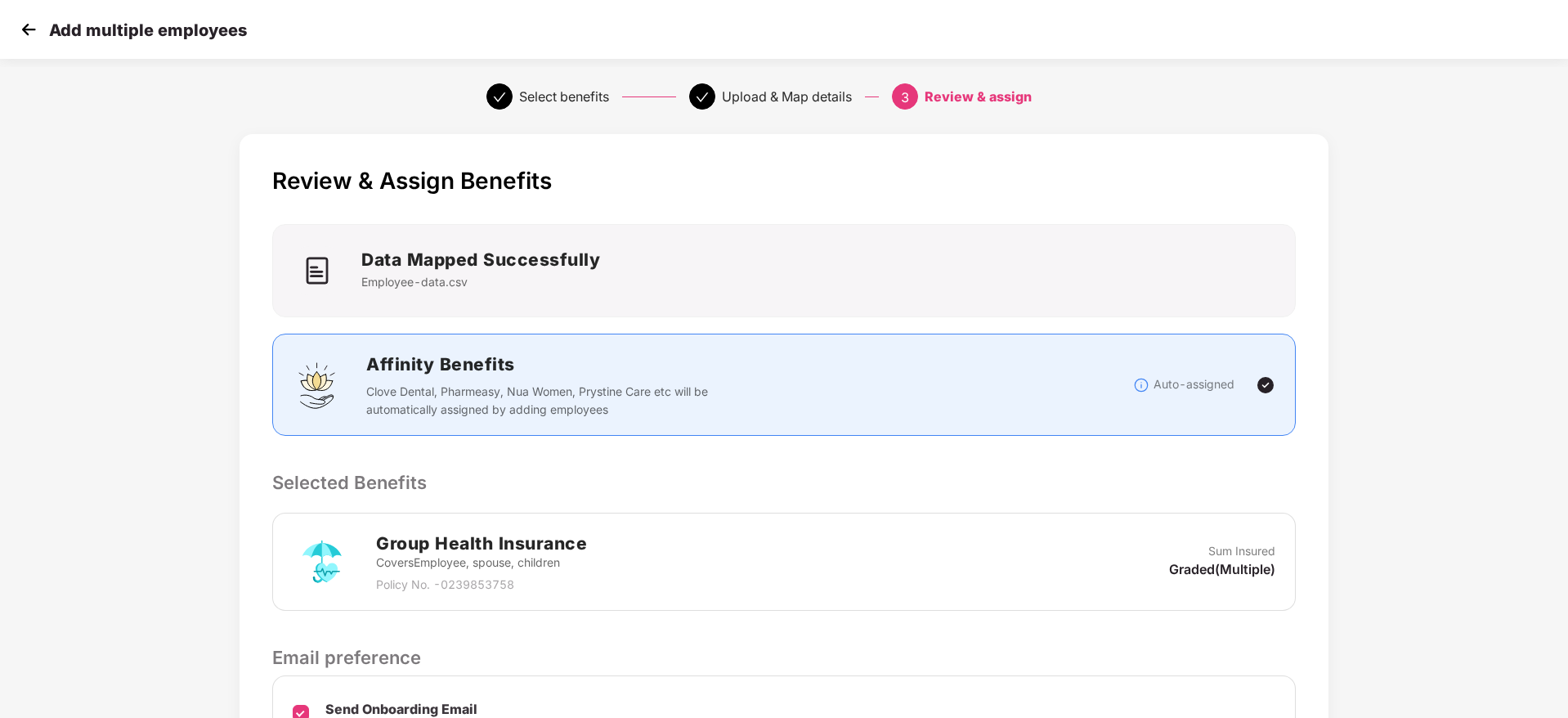
scroll to position [194, 0]
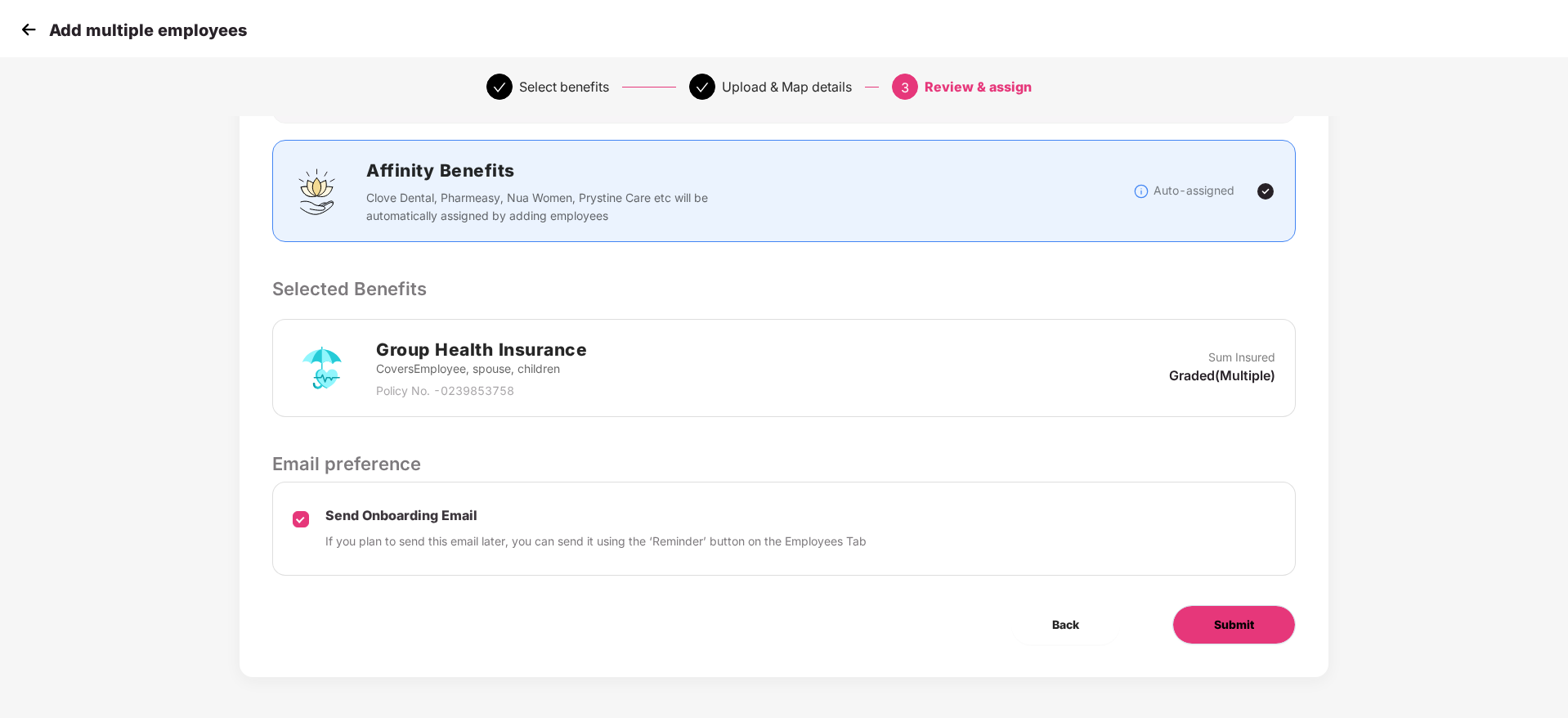
click at [1215, 614] on button "Submit" at bounding box center [1235, 625] width 124 height 39
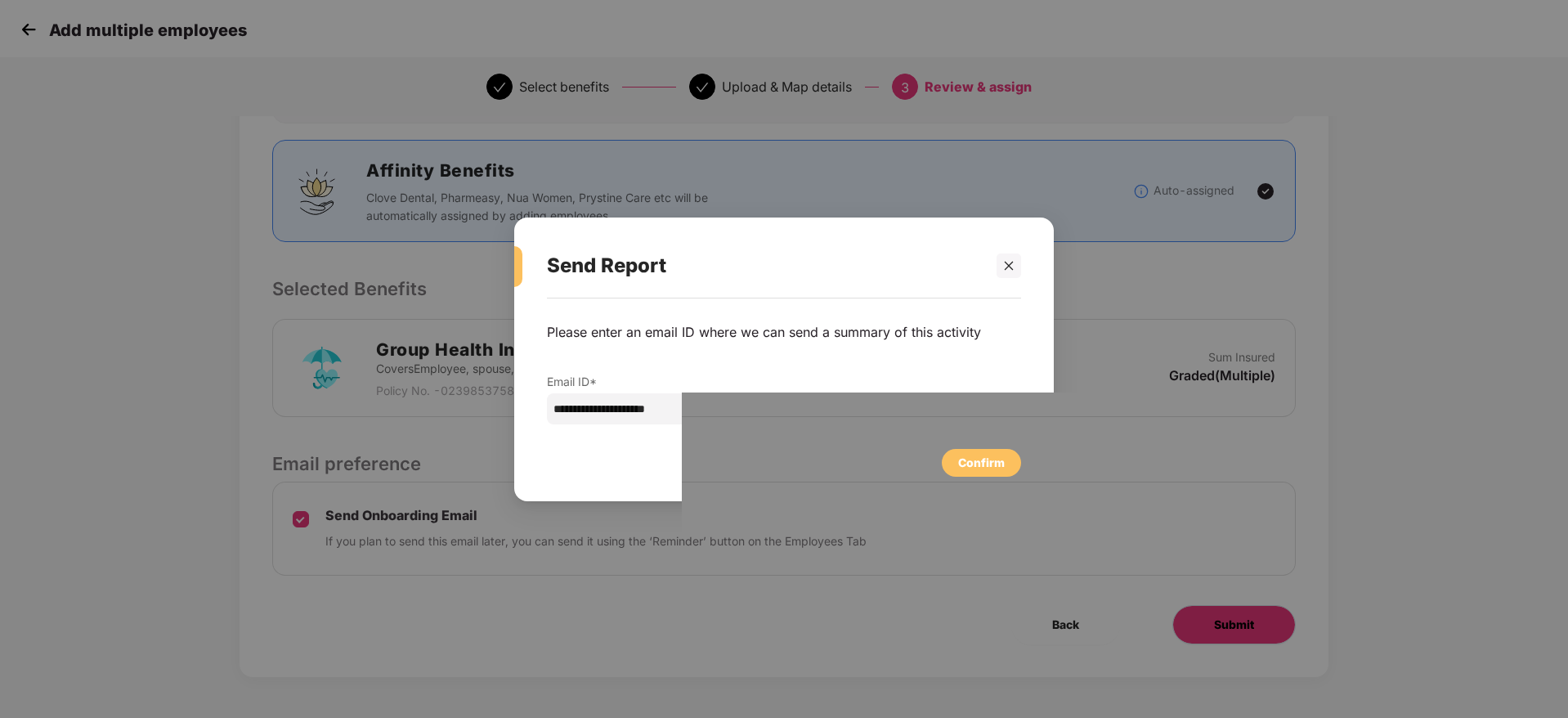
scroll to position [0, 0]
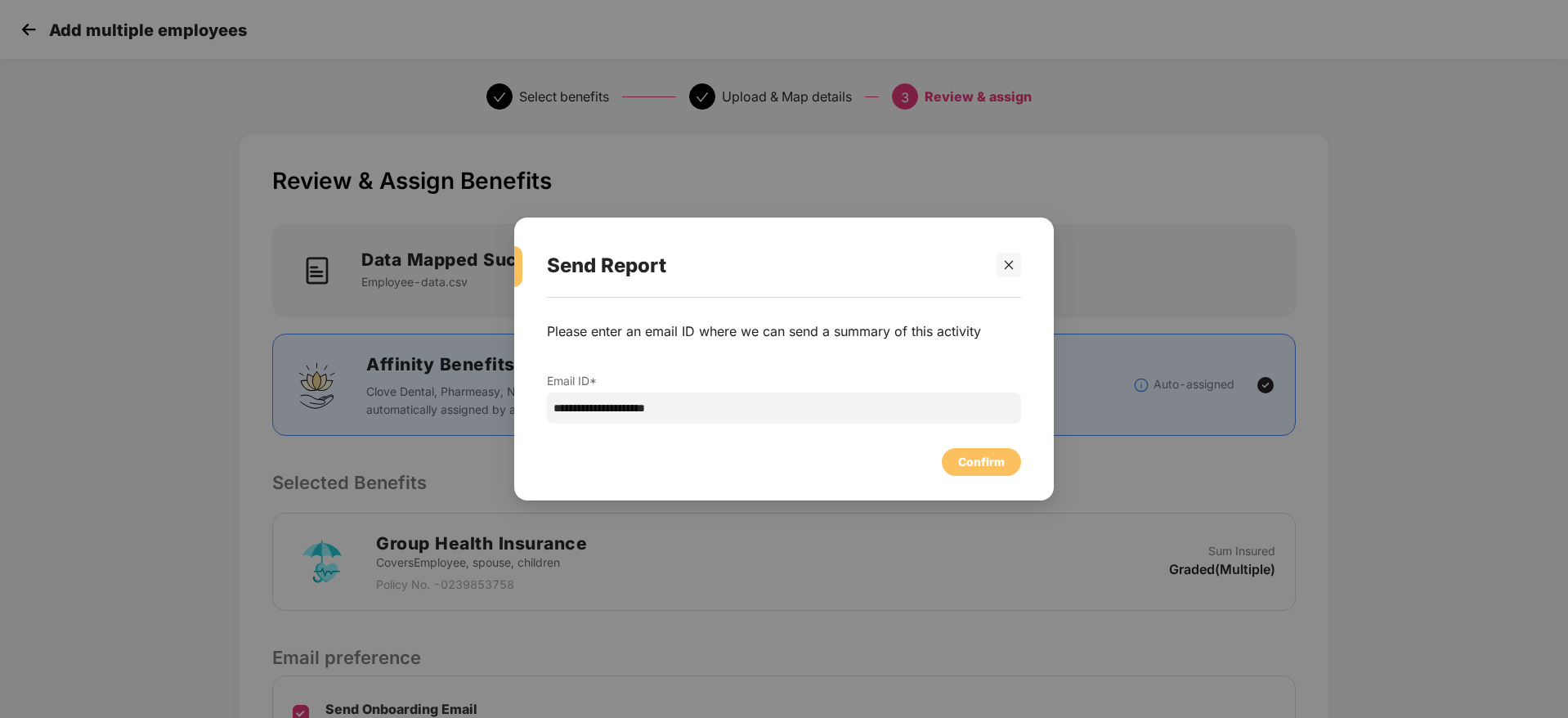
click at [964, 431] on div "**********" at bounding box center [784, 372] width 474 height 134
click at [964, 458] on div "Confirm" at bounding box center [982, 462] width 47 height 18
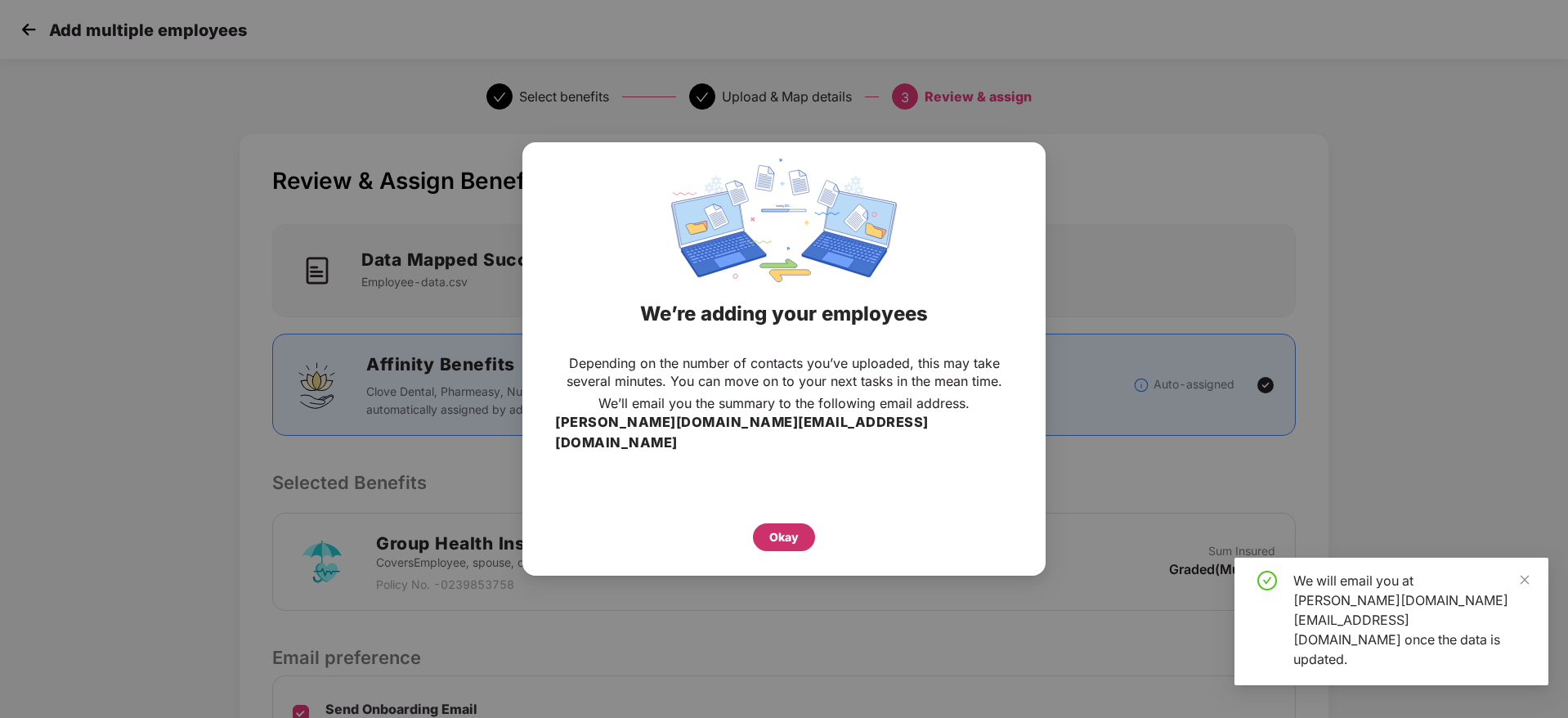
click at [797, 529] on div "Okay" at bounding box center [784, 537] width 30 height 18
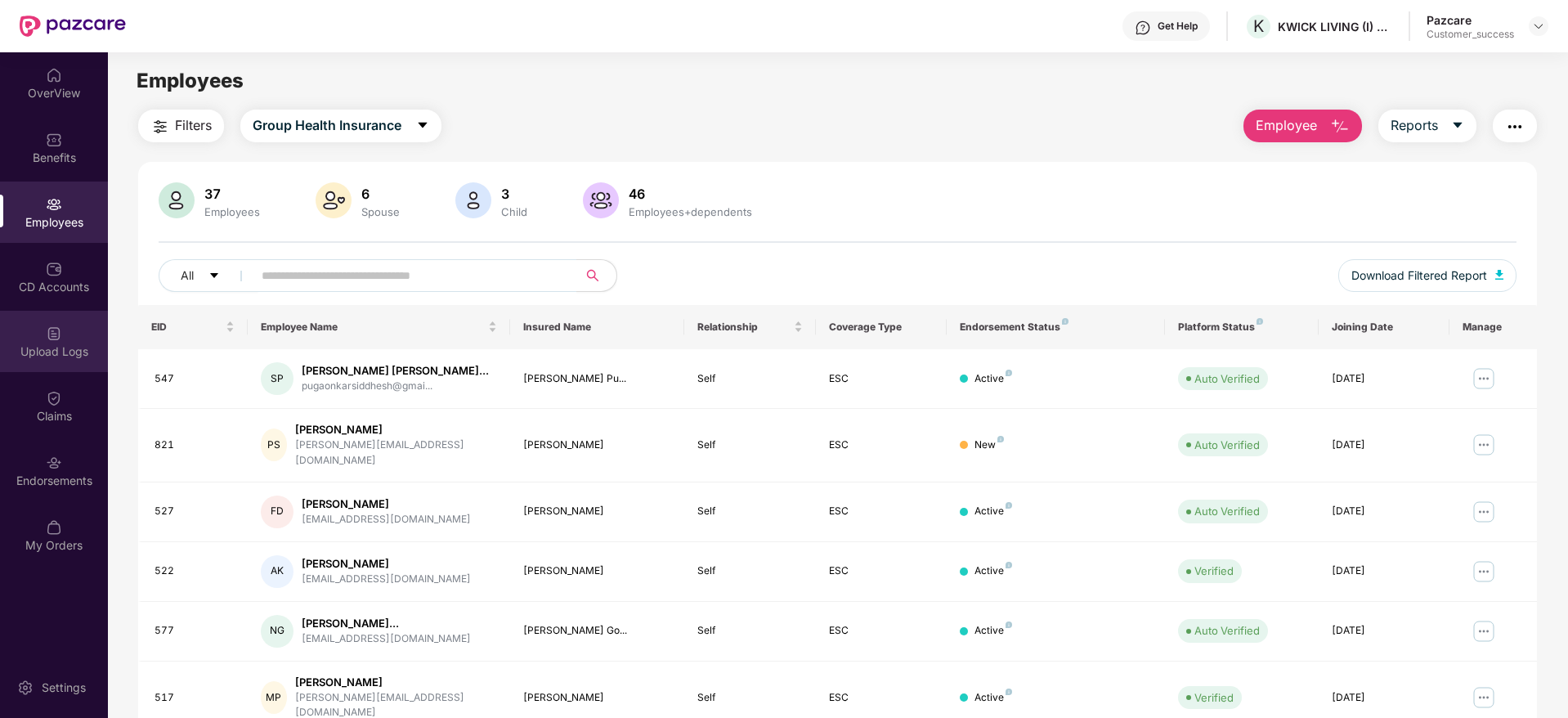
click at [44, 358] on div "Upload Logs" at bounding box center [53, 351] width 108 height 16
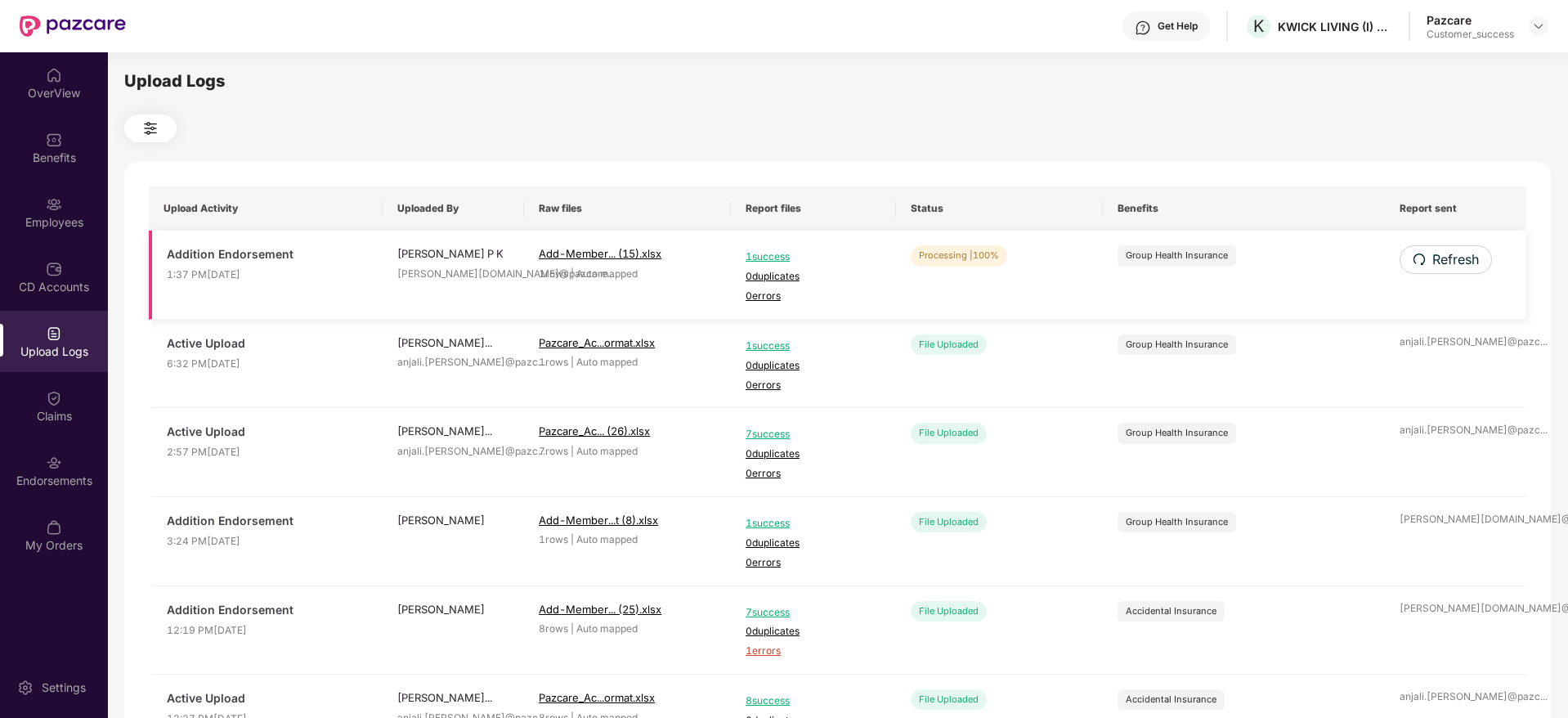
click at [759, 264] on span "1 success" at bounding box center [813, 257] width 136 height 15
click at [43, 229] on div "Employees" at bounding box center [53, 212] width 108 height 61
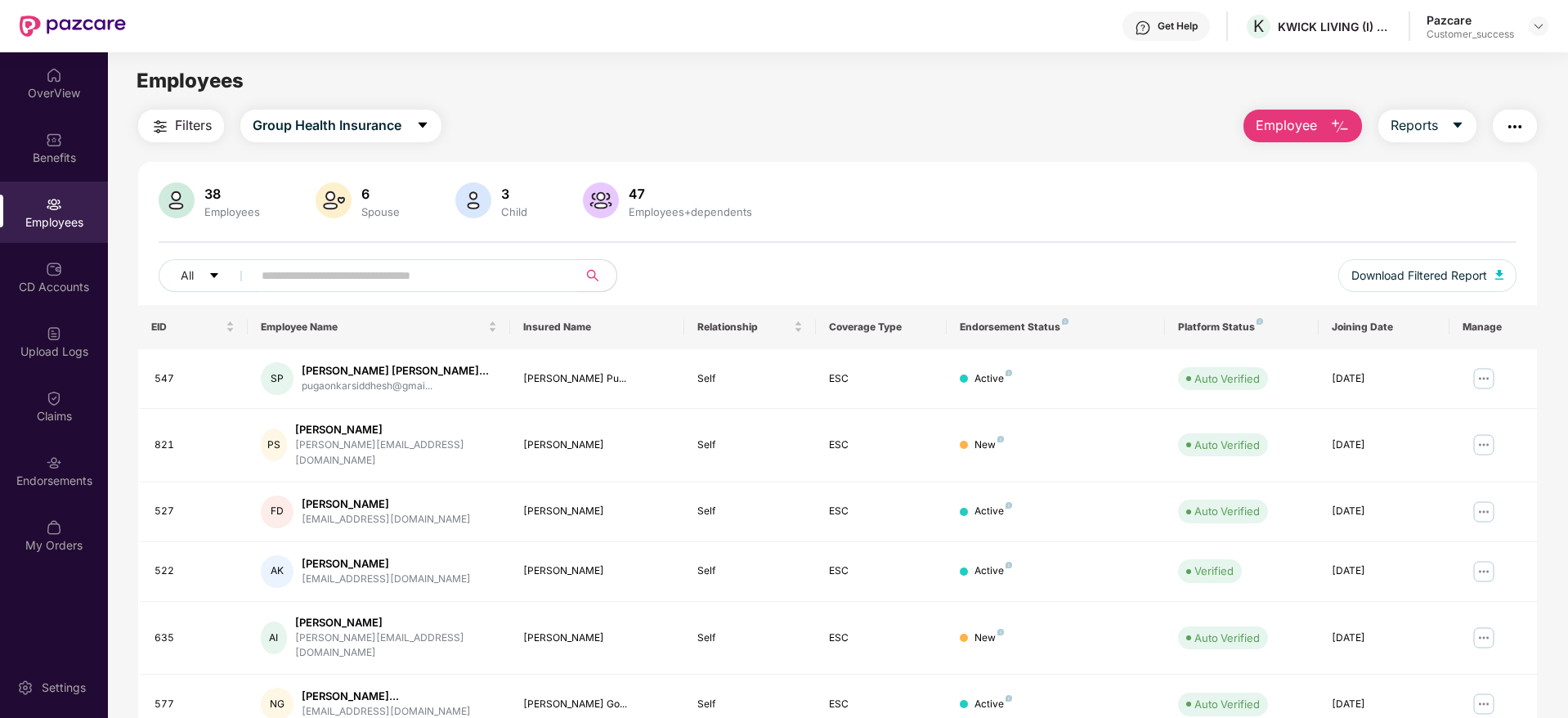
click at [315, 277] on input "text" at bounding box center [408, 276] width 293 height 25
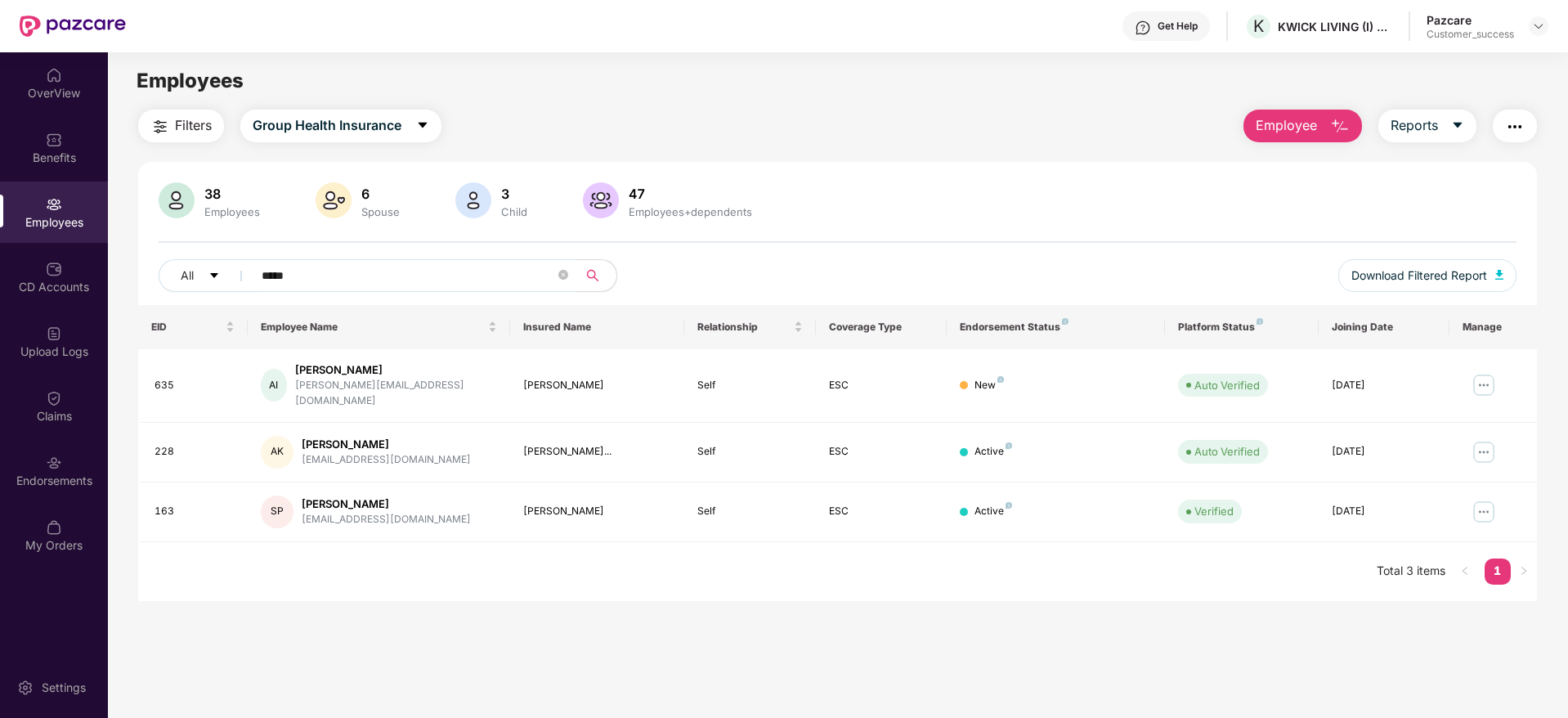
type input "*****"
